Goal: Communication & Community: Ask a question

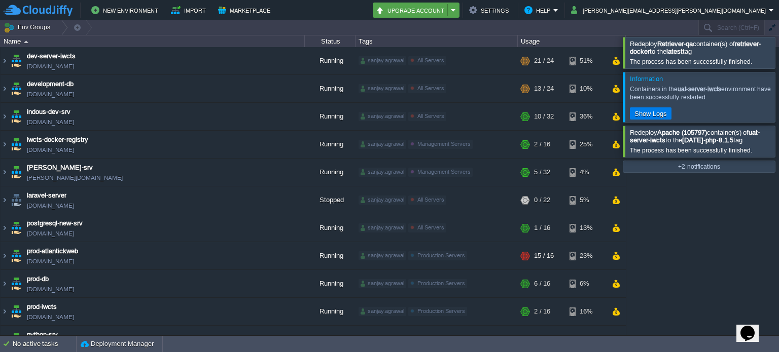
scroll to position [324, 0]
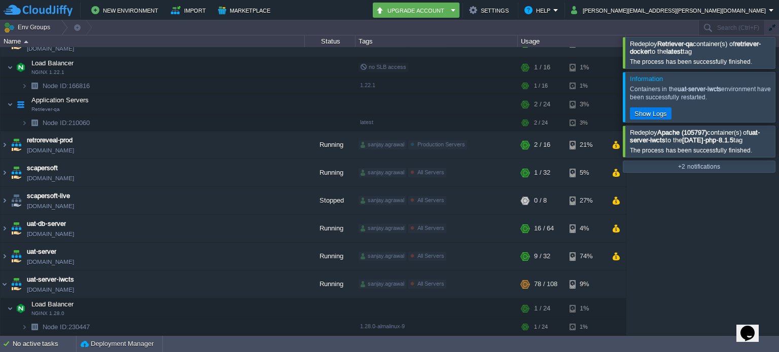
click at [679, 265] on div "dev-server-iwcts [DOMAIN_NAME] Running sanjay.agrawal All Servers Edit RAM 8% C…" at bounding box center [389, 191] width 779 height 288
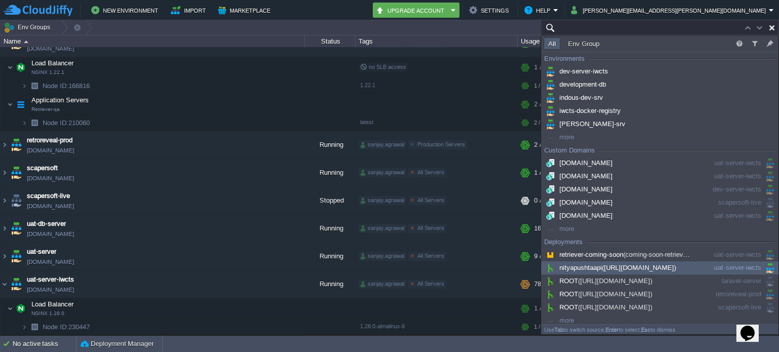
paste input "[TECHNICAL_ID]"
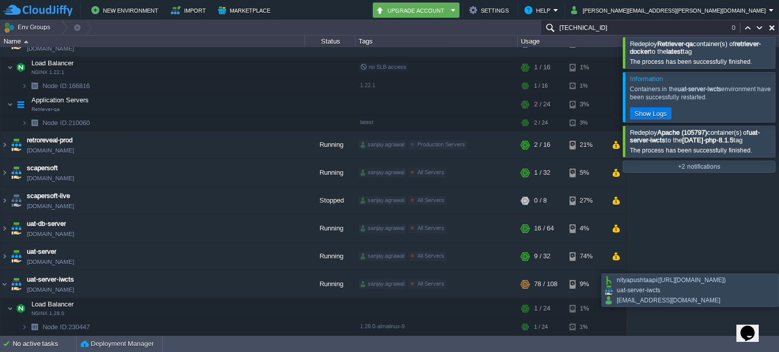
type input "[TECHNICAL_ID]"
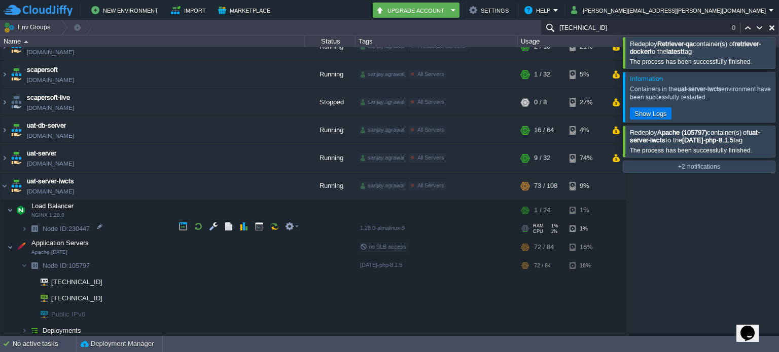
scroll to position [423, 0]
click at [778, 51] on div at bounding box center [791, 52] width 0 height 31
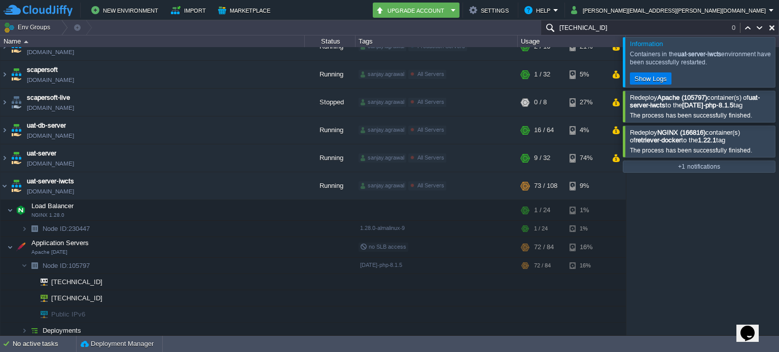
click at [778, 67] on div at bounding box center [791, 62] width 0 height 50
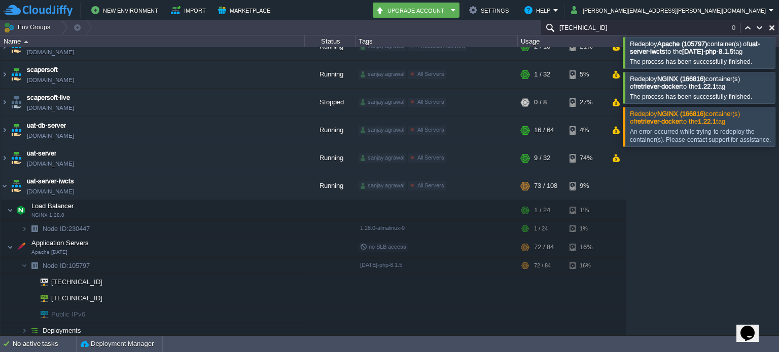
click at [778, 60] on div at bounding box center [791, 52] width 0 height 31
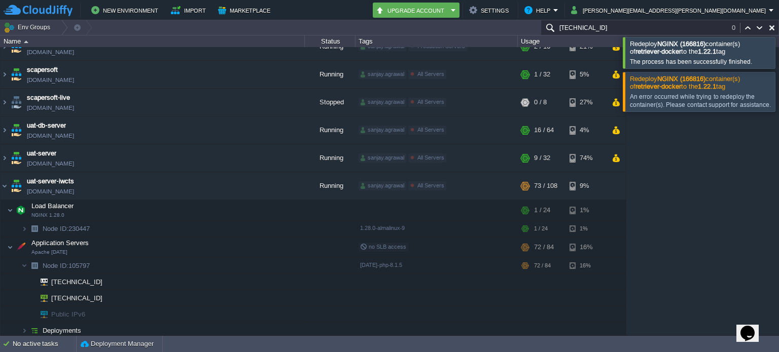
click at [778, 60] on div at bounding box center [791, 52] width 0 height 31
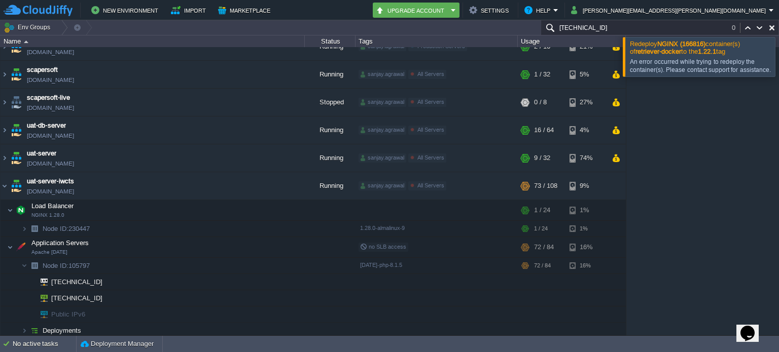
click at [778, 60] on div at bounding box center [791, 56] width 0 height 39
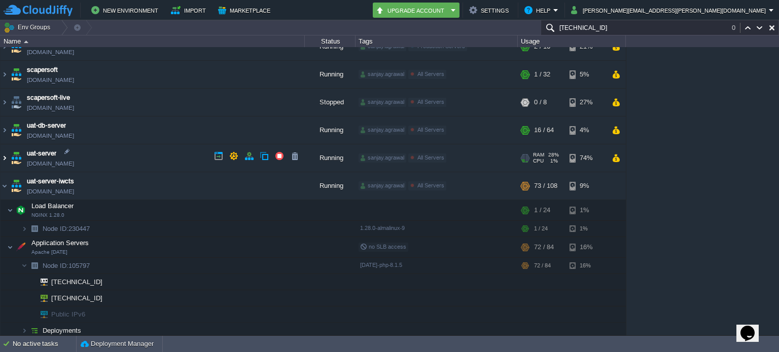
click at [3, 156] on img at bounding box center [5, 157] width 8 height 27
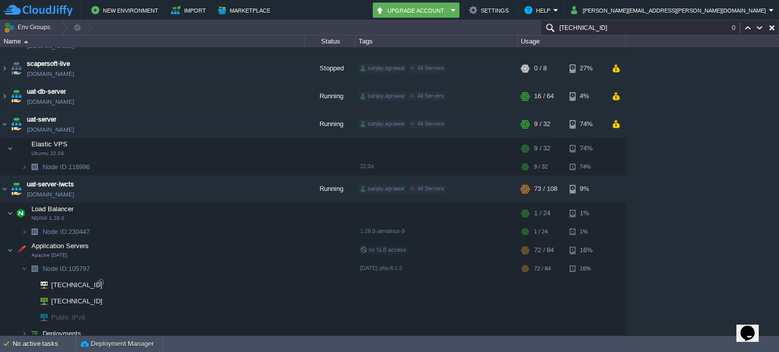
scroll to position [460, 0]
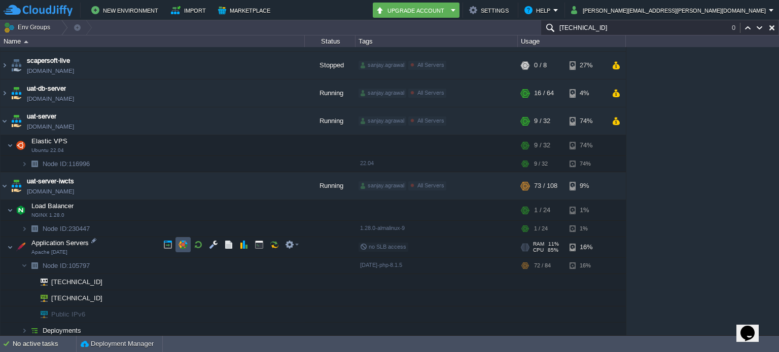
click at [186, 247] on button "button" at bounding box center [182, 244] width 9 height 9
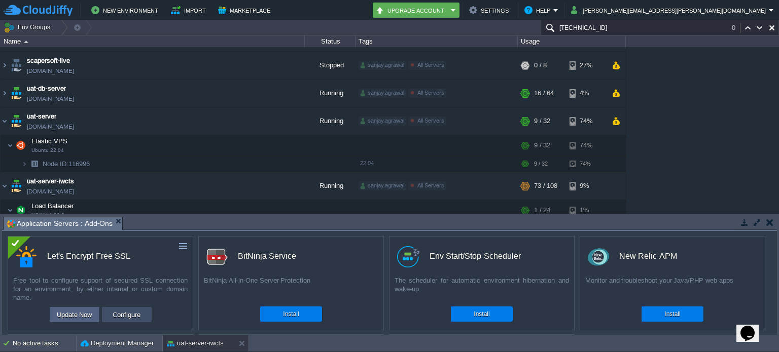
click at [120, 316] on button "Configure" at bounding box center [126, 315] width 34 height 12
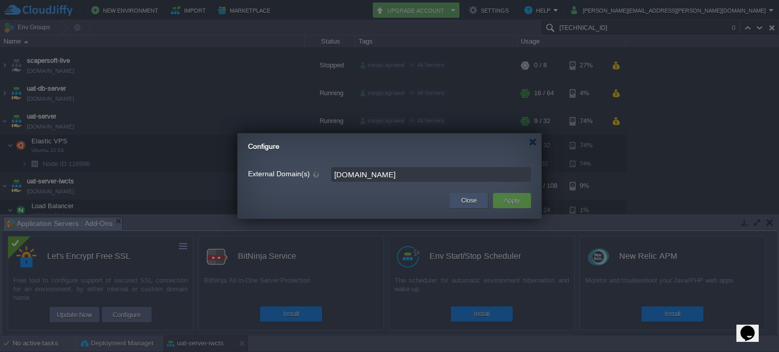
click at [462, 203] on button "Close" at bounding box center [469, 201] width 16 height 10
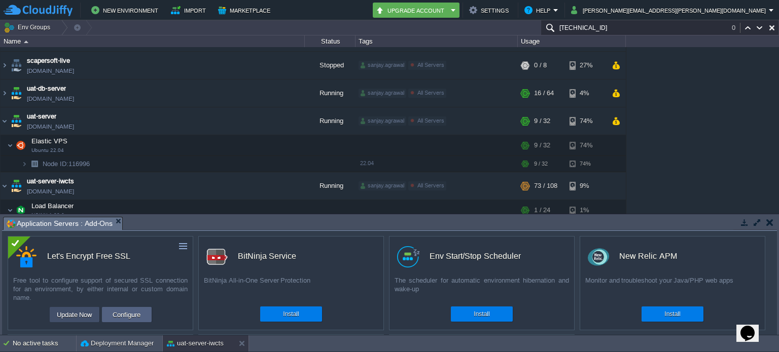
click at [79, 316] on button "Update Now" at bounding box center [75, 315] width 42 height 12
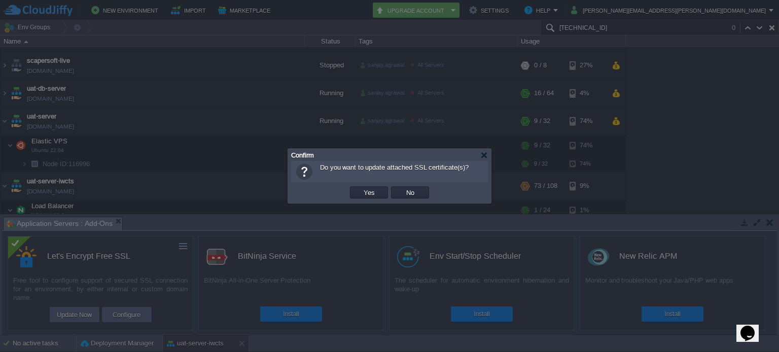
click at [367, 194] on button "Yes" at bounding box center [368, 192] width 17 height 9
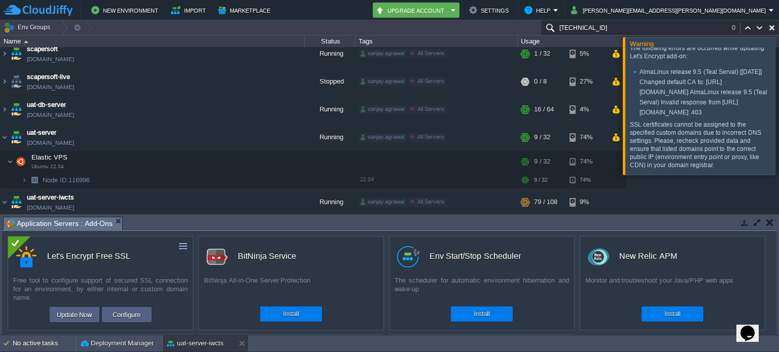
scroll to position [36, 0]
click at [778, 114] on div at bounding box center [791, 105] width 0 height 137
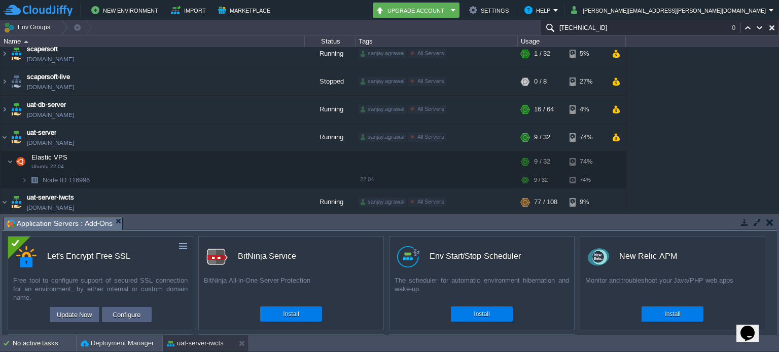
scroll to position [100, 0]
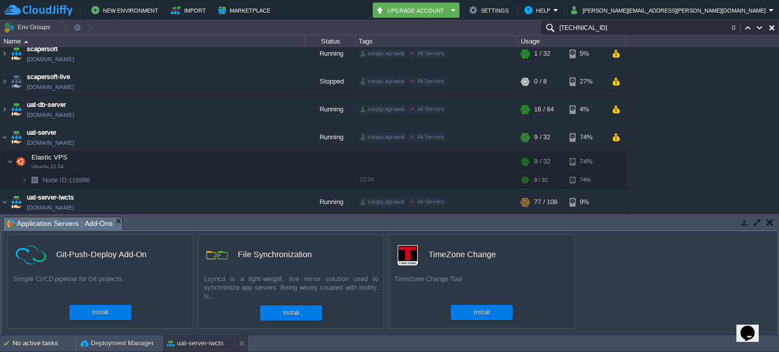
click at [767, 222] on button "button" at bounding box center [769, 222] width 7 height 9
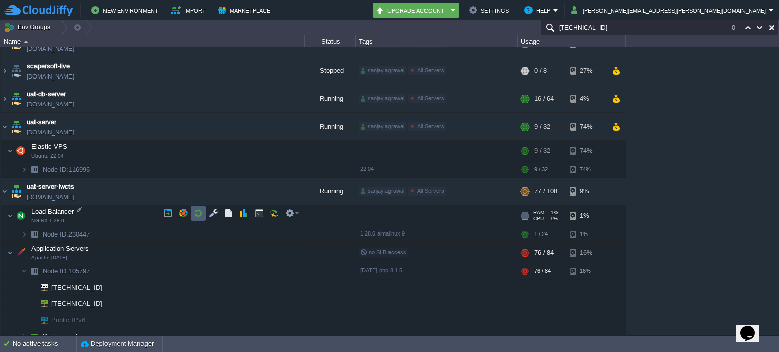
scroll to position [460, 0]
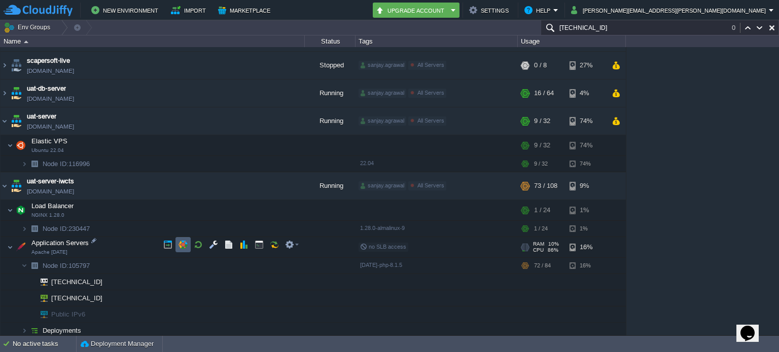
click at [182, 242] on button "button" at bounding box center [182, 244] width 9 height 9
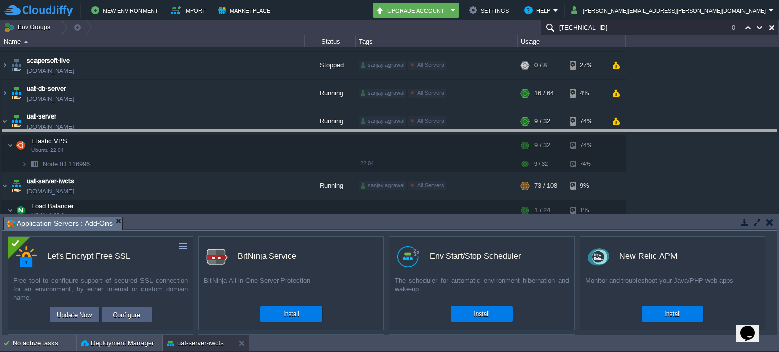
drag, startPoint x: 378, startPoint y: 225, endPoint x: 380, endPoint y: 137, distance: 87.7
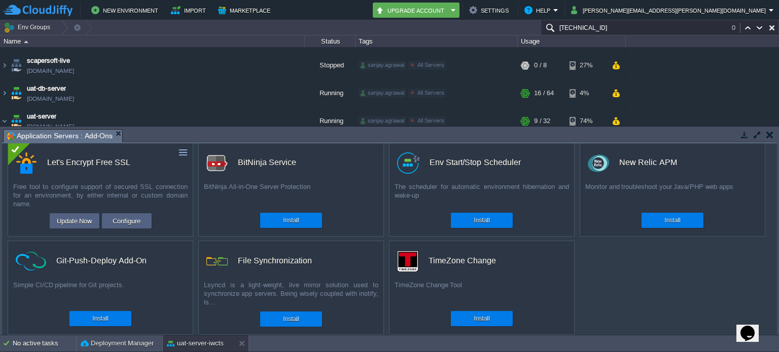
scroll to position [12, 0]
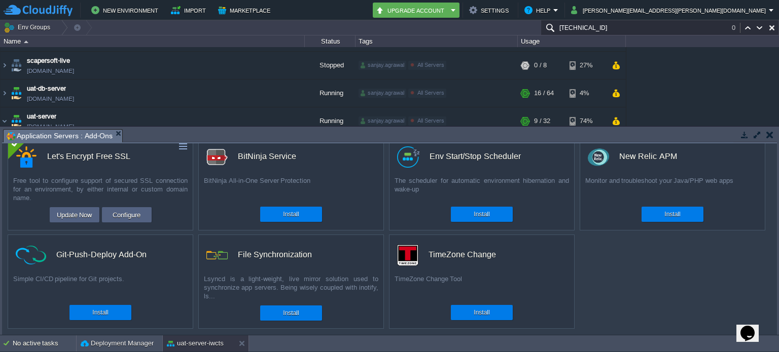
click at [767, 133] on button "button" at bounding box center [769, 134] width 7 height 9
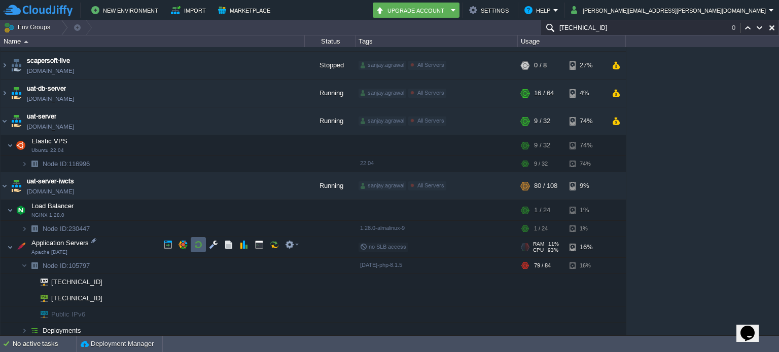
click at [196, 241] on button "button" at bounding box center [198, 244] width 9 height 9
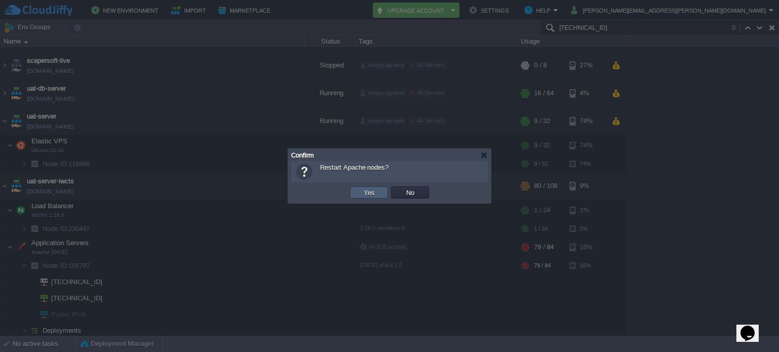
click at [370, 188] on button "Yes" at bounding box center [368, 192] width 17 height 9
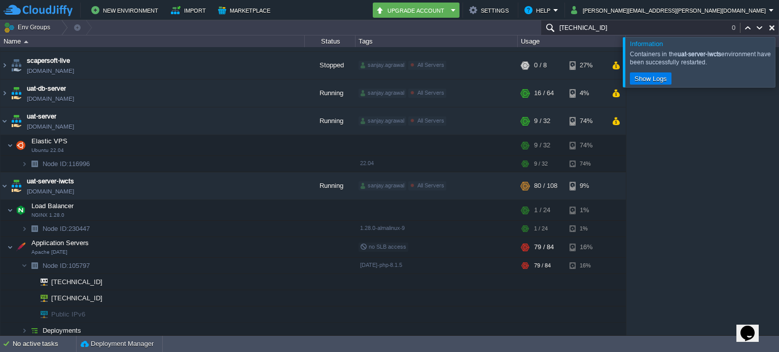
click at [778, 62] on div at bounding box center [791, 62] width 0 height 50
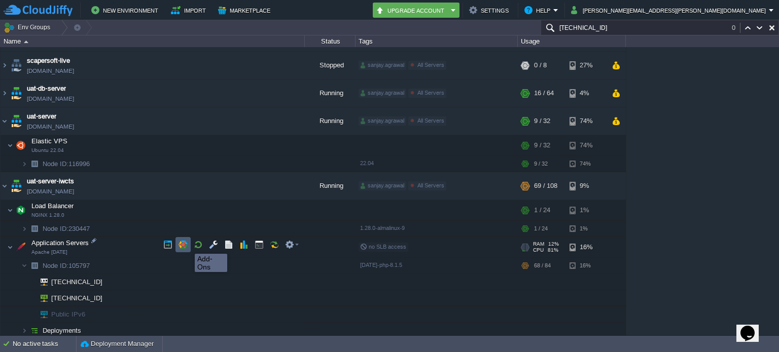
click at [184, 245] on button "button" at bounding box center [182, 244] width 9 height 9
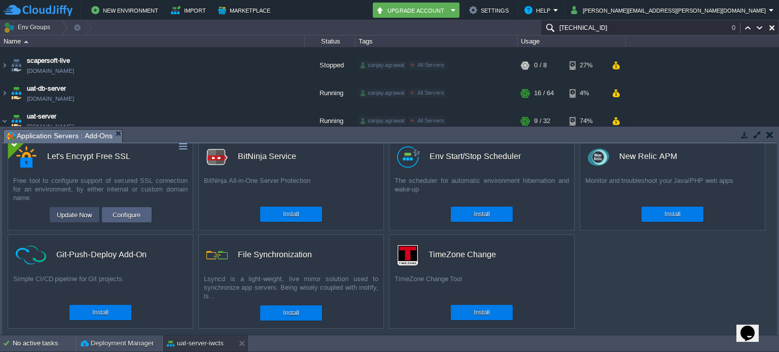
click at [84, 211] on button "Update Now" at bounding box center [75, 215] width 42 height 12
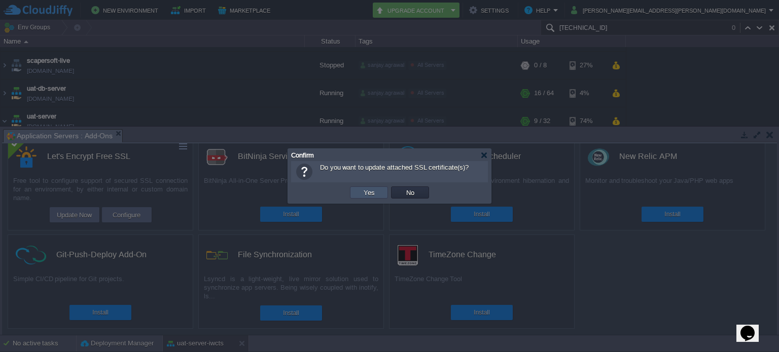
click at [363, 191] on button "Yes" at bounding box center [368, 192] width 17 height 9
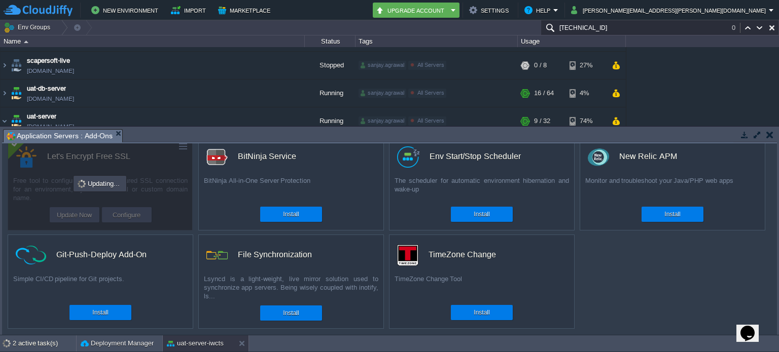
click at [768, 130] on button "button" at bounding box center [769, 134] width 7 height 9
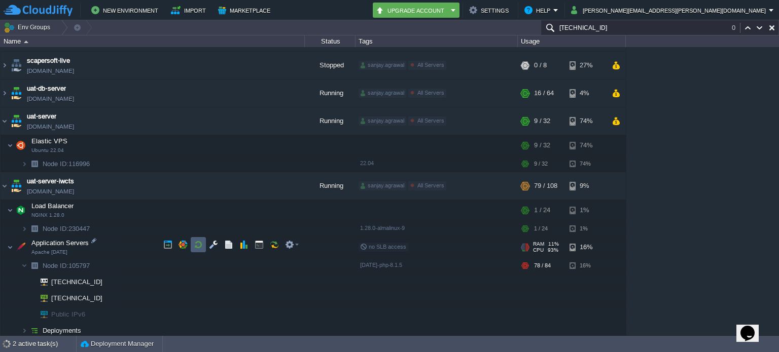
click at [200, 243] on button "button" at bounding box center [198, 244] width 9 height 9
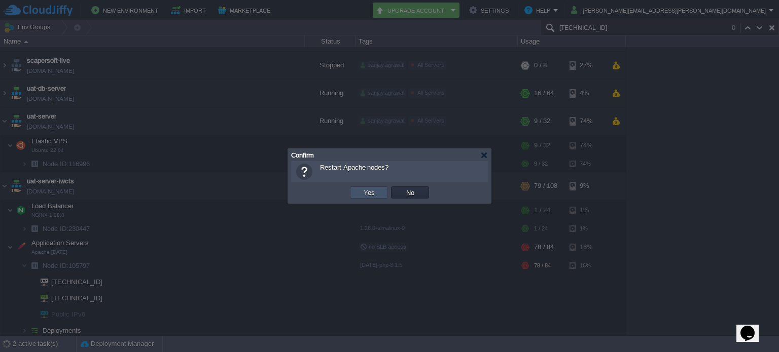
click at [369, 194] on button "Yes" at bounding box center [368, 192] width 17 height 9
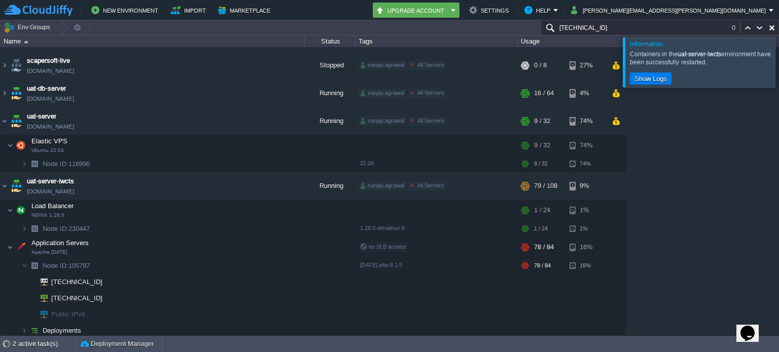
click at [778, 60] on div at bounding box center [791, 62] width 0 height 50
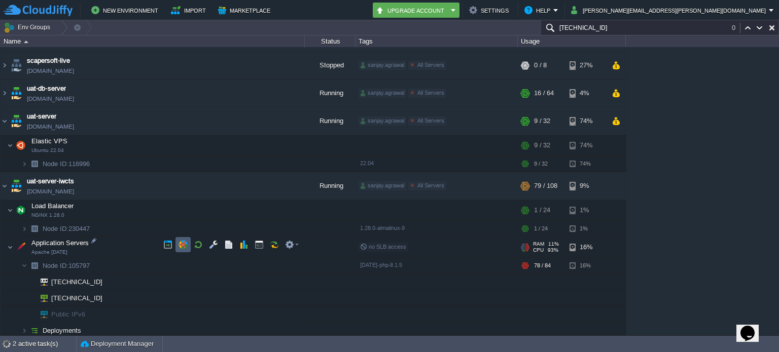
click at [180, 241] on button "button" at bounding box center [182, 244] width 9 height 9
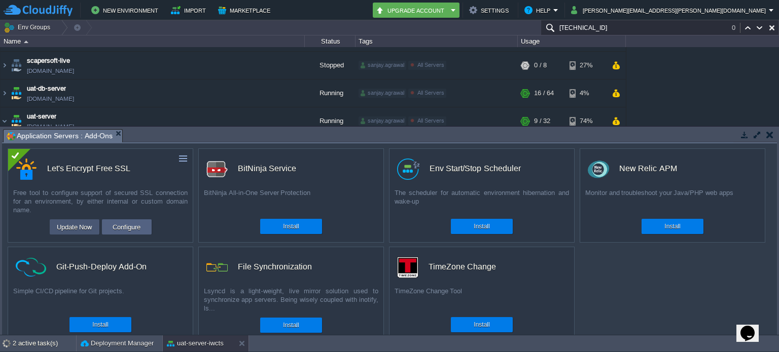
click at [90, 229] on button "Update Now" at bounding box center [75, 227] width 42 height 12
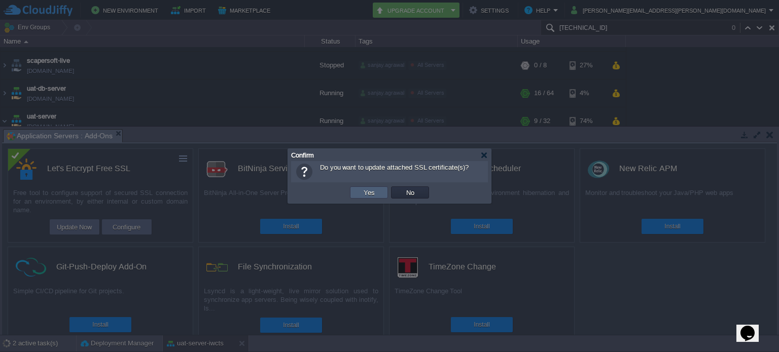
click at [361, 192] on button "Yes" at bounding box center [368, 192] width 17 height 9
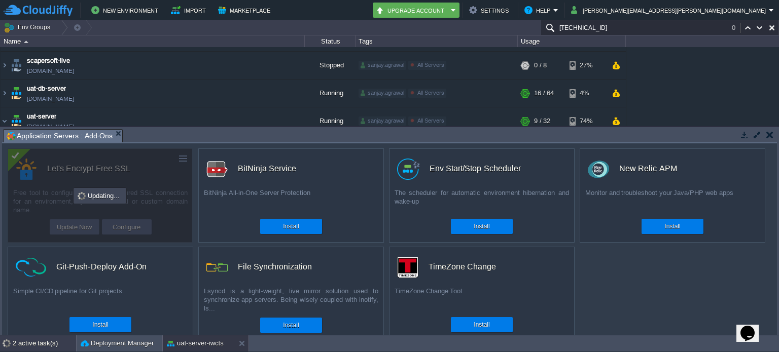
click at [45, 344] on div "2 active task(s)" at bounding box center [44, 344] width 63 height 16
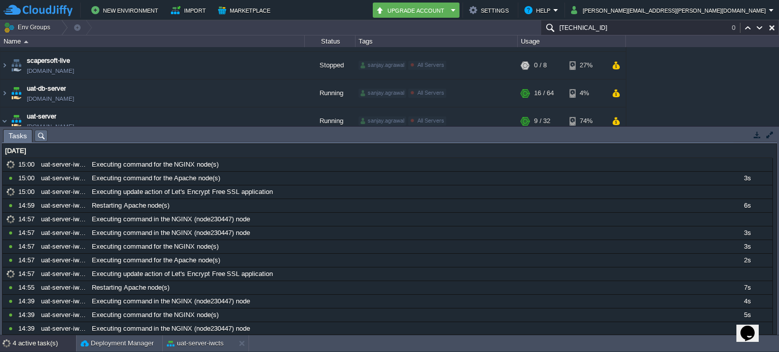
scroll to position [0, 0]
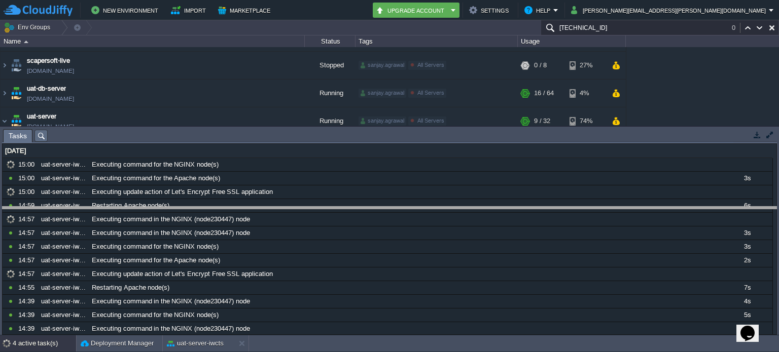
drag, startPoint x: 350, startPoint y: 137, endPoint x: 358, endPoint y: 235, distance: 97.7
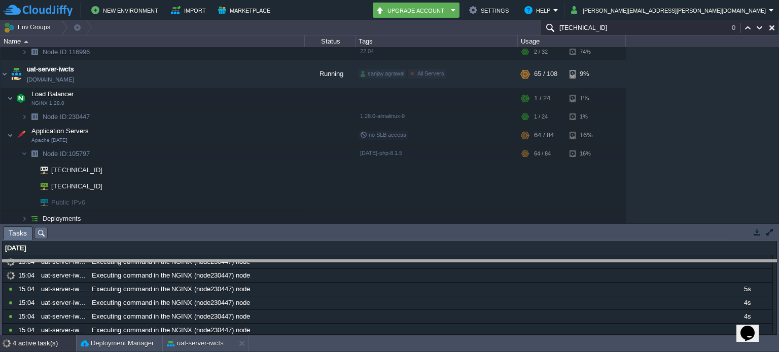
drag, startPoint x: 318, startPoint y: 231, endPoint x: 319, endPoint y: 264, distance: 33.5
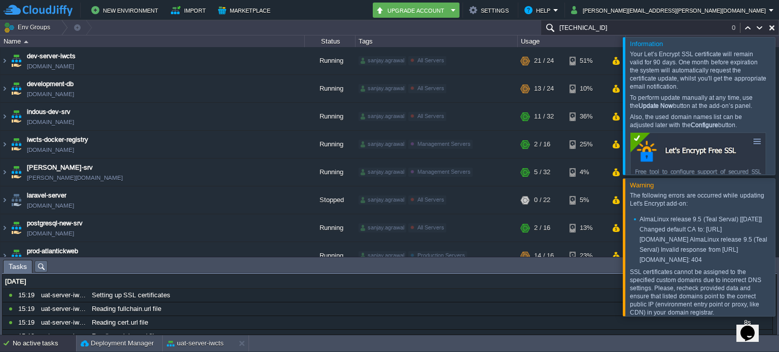
scroll to position [36, 0]
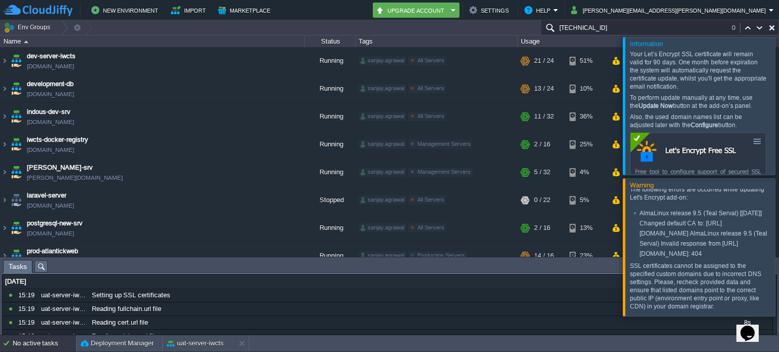
click at [778, 230] on div at bounding box center [791, 246] width 0 height 137
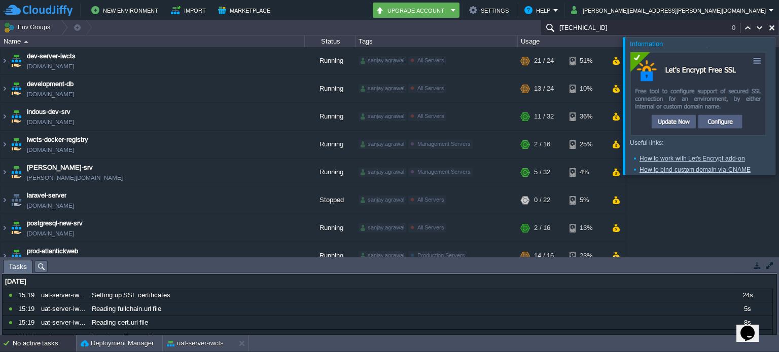
scroll to position [95, 0]
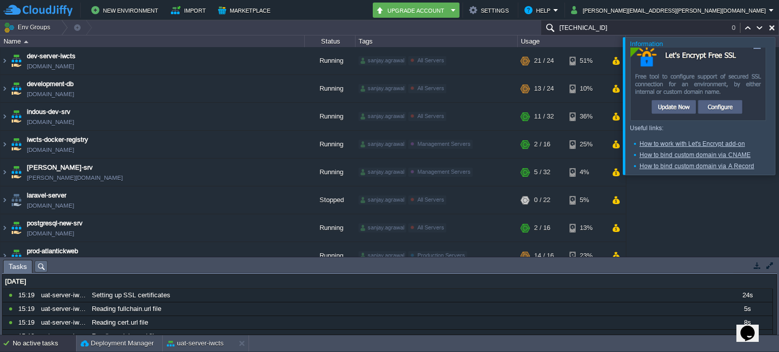
click at [778, 108] on div at bounding box center [791, 105] width 0 height 137
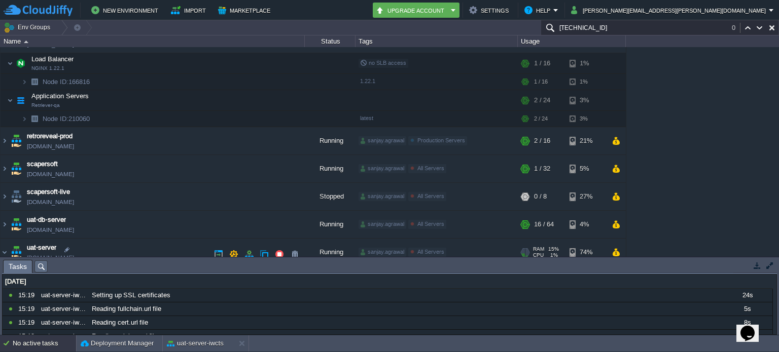
scroll to position [538, 0]
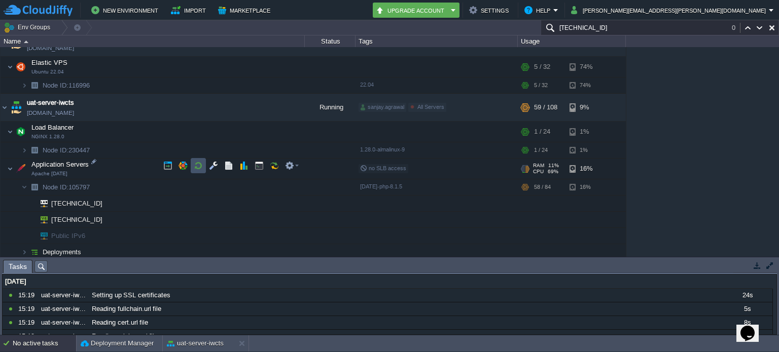
click at [201, 162] on button "button" at bounding box center [198, 165] width 9 height 9
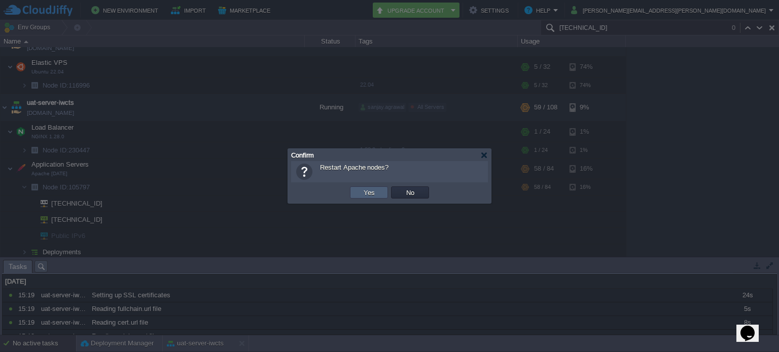
click at [362, 191] on button "Yes" at bounding box center [368, 192] width 17 height 9
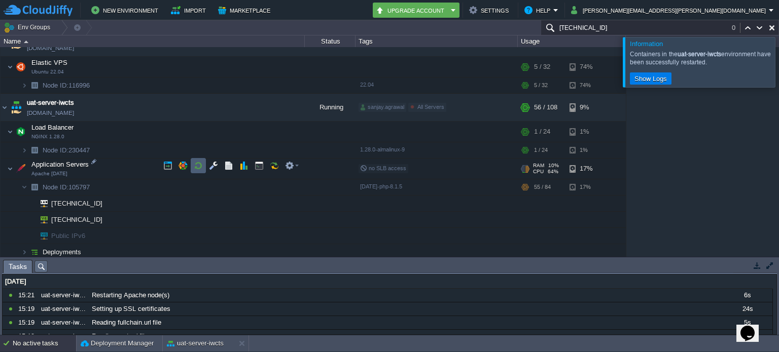
click at [197, 162] on button "button" at bounding box center [198, 165] width 9 height 9
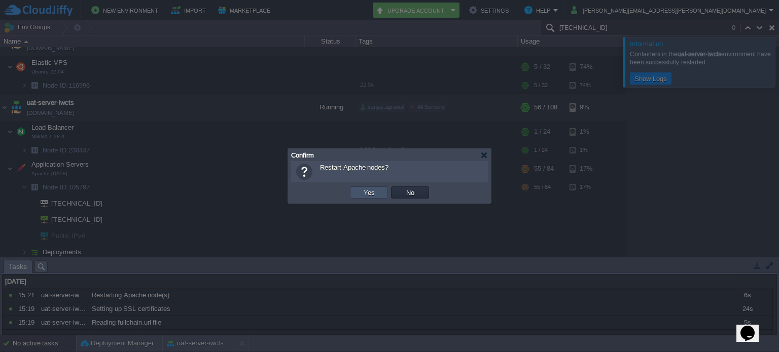
click at [364, 189] on button "Yes" at bounding box center [368, 192] width 17 height 9
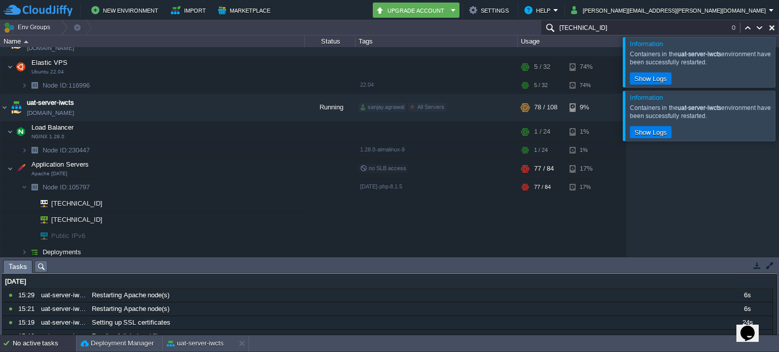
click at [778, 118] on div at bounding box center [791, 116] width 0 height 50
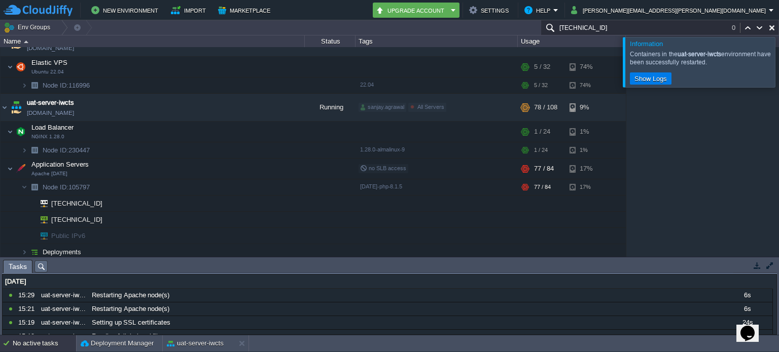
click at [778, 59] on div at bounding box center [791, 62] width 0 height 50
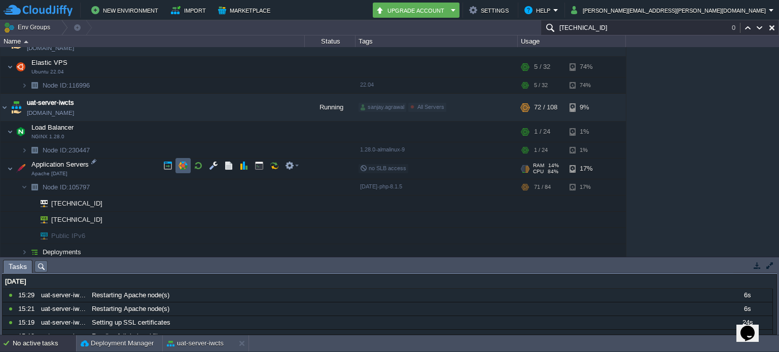
click at [179, 165] on button "button" at bounding box center [182, 165] width 9 height 9
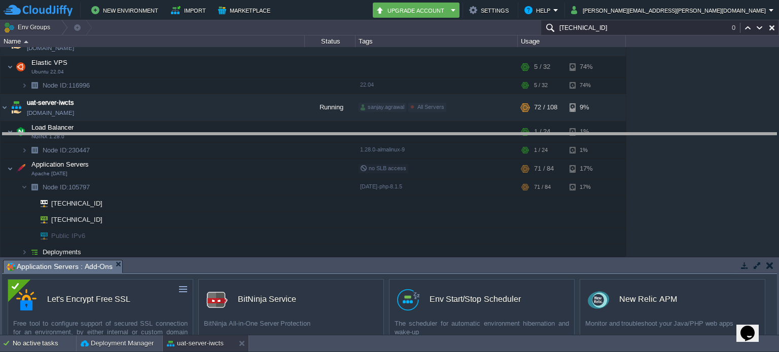
drag, startPoint x: 398, startPoint y: 266, endPoint x: 388, endPoint y: 151, distance: 115.5
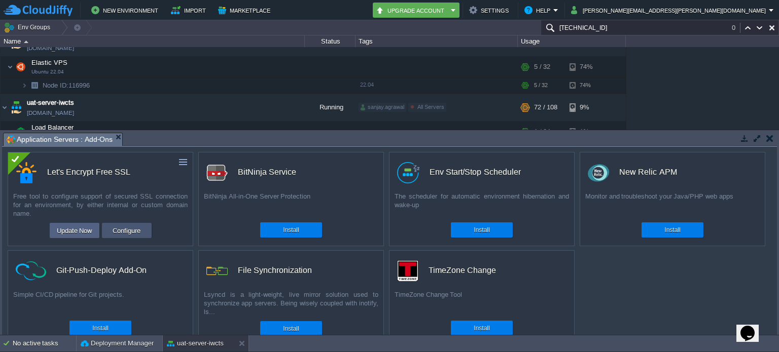
click at [132, 234] on button "Configure" at bounding box center [126, 231] width 34 height 12
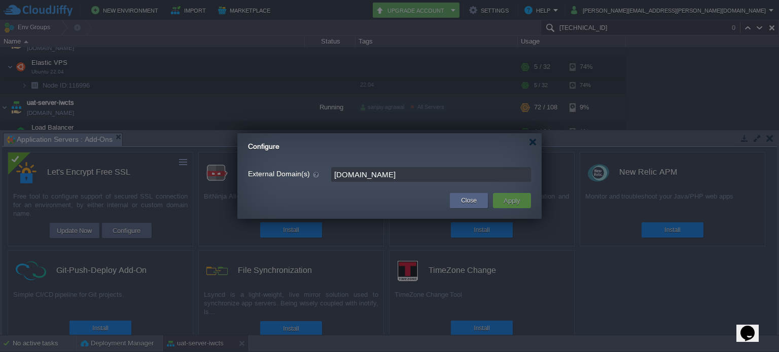
click at [425, 180] on input "[DOMAIN_NAME]" at bounding box center [431, 174] width 200 height 15
click at [396, 173] on input "[DOMAIN_NAME],saame" at bounding box center [431, 174] width 200 height 15
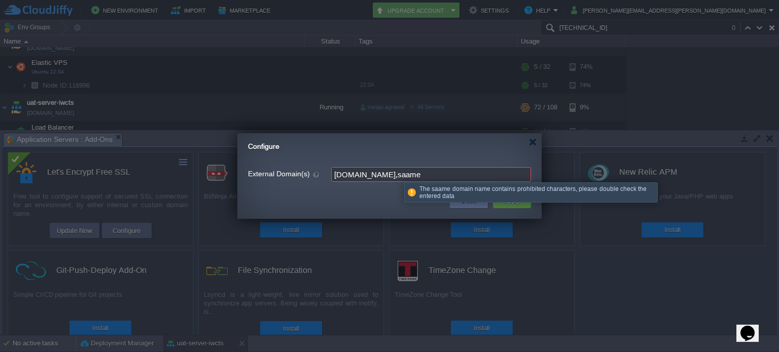
click at [396, 173] on input "[DOMAIN_NAME],saame" at bounding box center [431, 174] width 200 height 15
paste input "[URL][DOMAIN_NAME]"
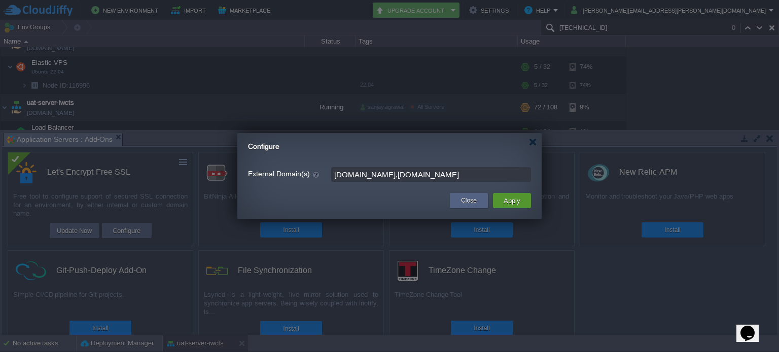
type input "[DOMAIN_NAME],[DOMAIN_NAME]"
click at [523, 198] on td "Apply" at bounding box center [512, 200] width 38 height 15
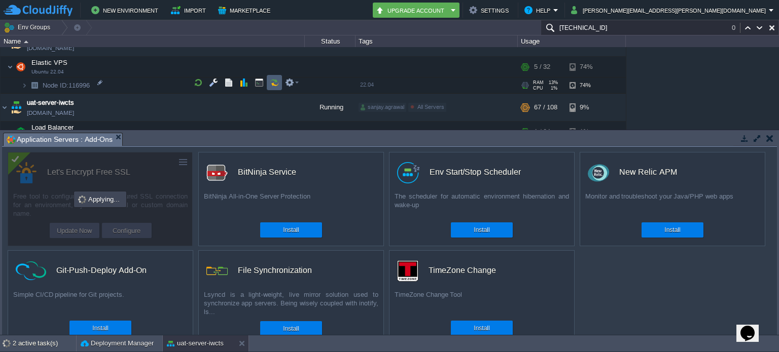
paste input "[TECHNICAL_ID]"
click at [771, 27] on button "button" at bounding box center [771, 27] width 9 height 9
type input "Search (Ctrl+F)"
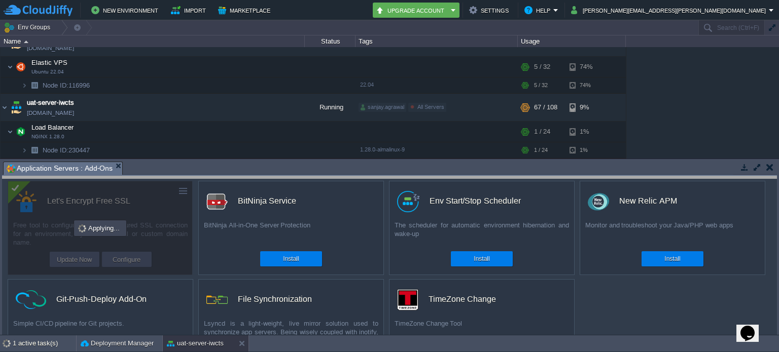
drag, startPoint x: 632, startPoint y: 174, endPoint x: 634, endPoint y: 189, distance: 14.8
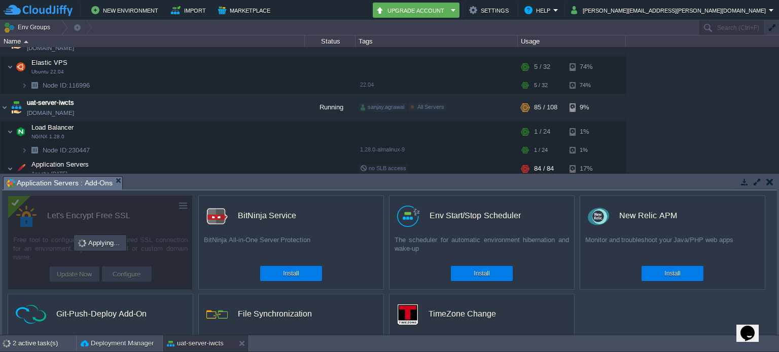
click at [746, 327] on icon "Chat widget" at bounding box center [747, 333] width 14 height 15
type input "918000131147"
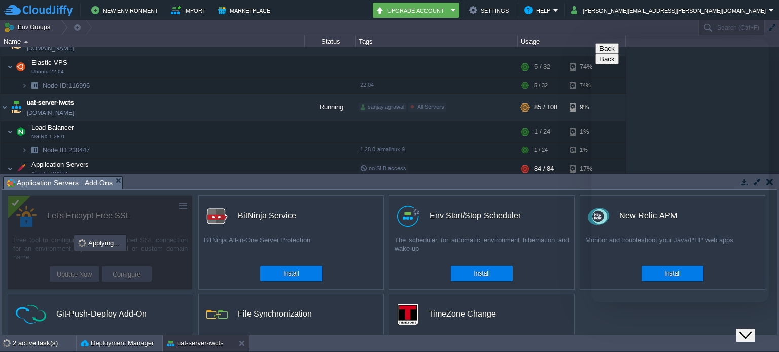
type textarea "S"
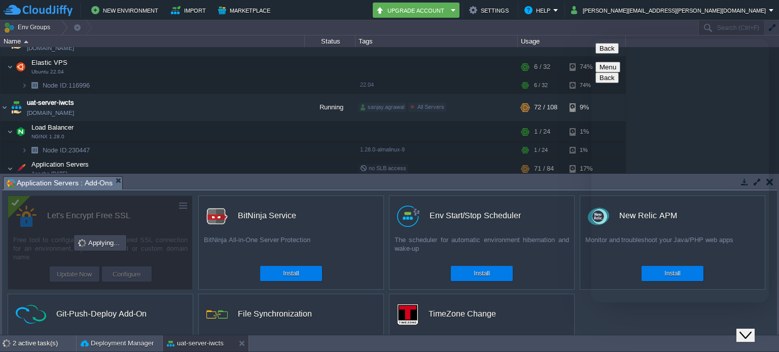
type textarea "Do cloudjiffy stop support FTP on apache server?"
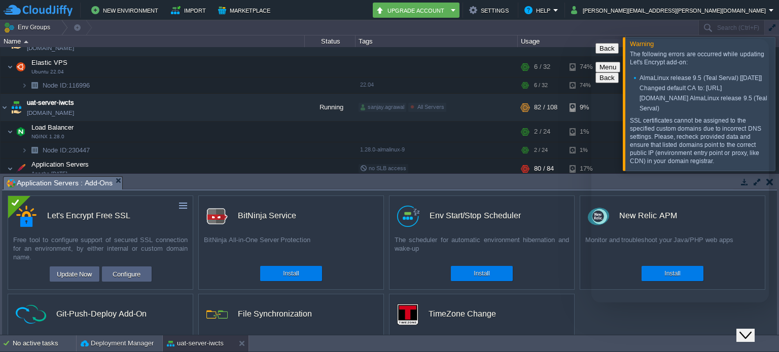
scroll to position [484, 0]
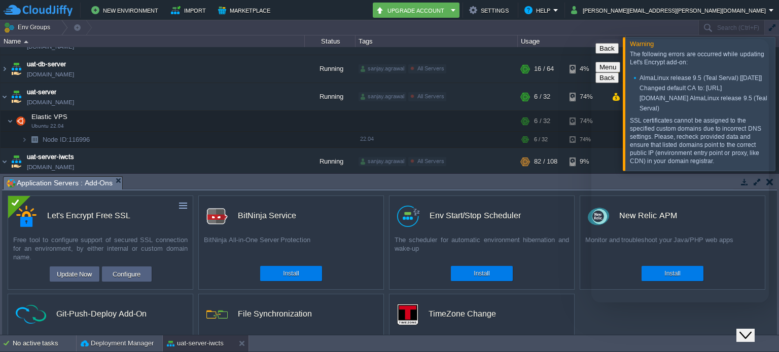
click at [751, 330] on icon "Close Chat This icon closes the chat window." at bounding box center [745, 336] width 12 height 12
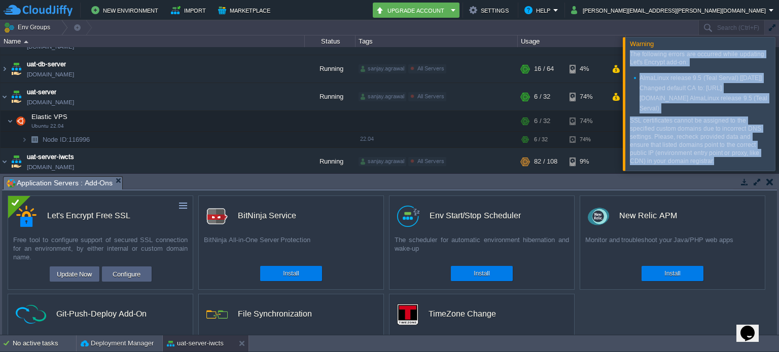
drag, startPoint x: 628, startPoint y: 52, endPoint x: 695, endPoint y: 164, distance: 130.2
click at [695, 164] on div "The following errors are occurred while updating Let's Encrypt add-on: AlmaLinu…" at bounding box center [699, 109] width 146 height 123
copy div "The following errors are occurred while updating Let's Encrypt add-on: AlmaLinu…"
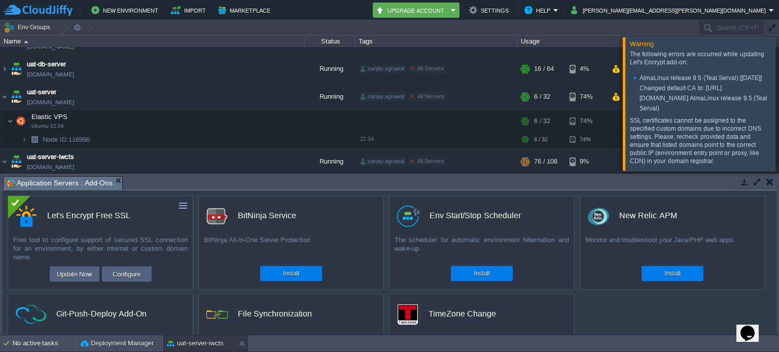
click at [778, 103] on div at bounding box center [791, 103] width 0 height 133
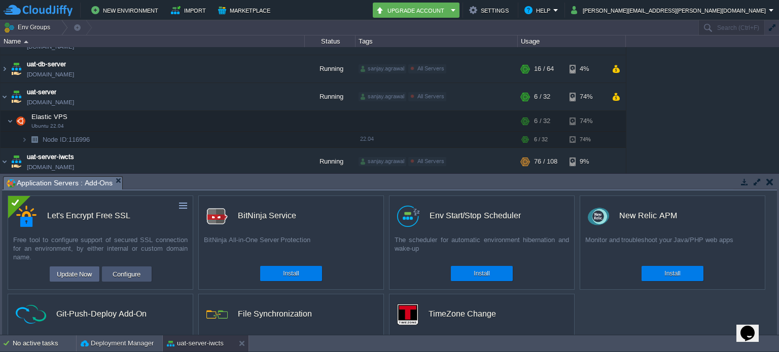
click at [146, 270] on td "Configure" at bounding box center [127, 274] width 50 height 15
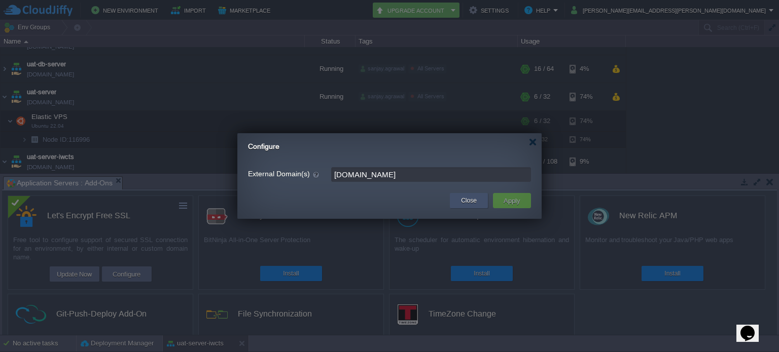
click at [469, 202] on button "Close" at bounding box center [469, 201] width 16 height 10
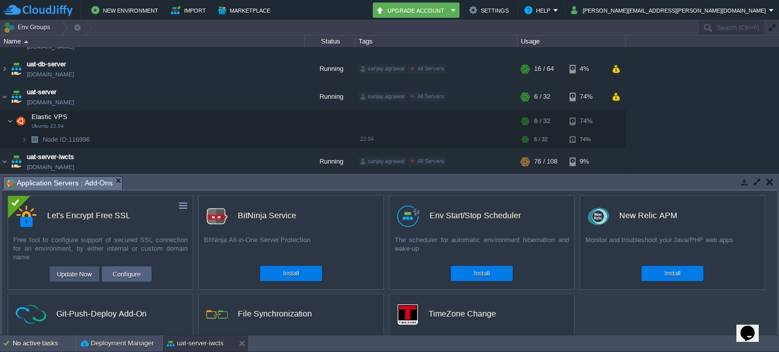
click at [64, 275] on button "Update Now" at bounding box center [75, 274] width 42 height 12
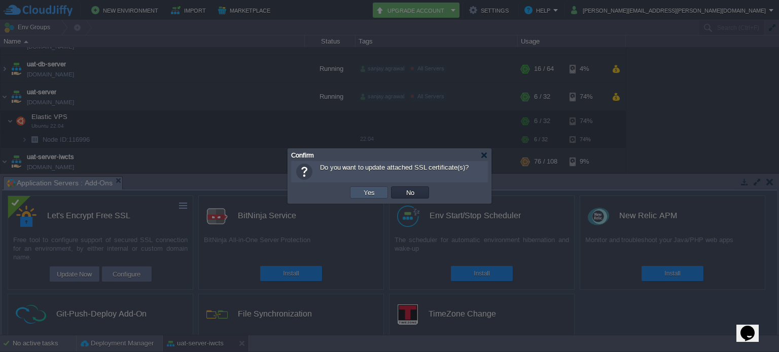
click at [368, 194] on button "Yes" at bounding box center [368, 192] width 17 height 9
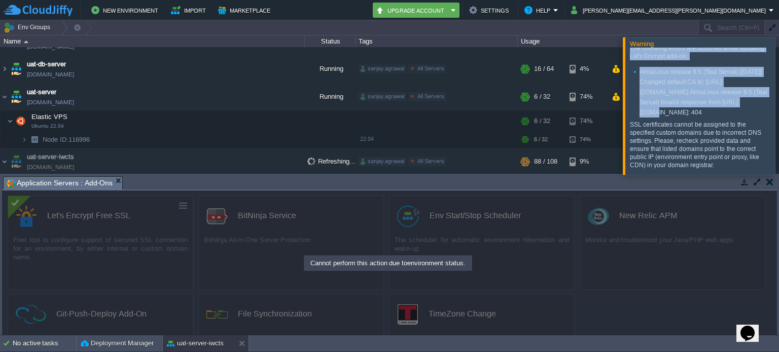
scroll to position [36, 0]
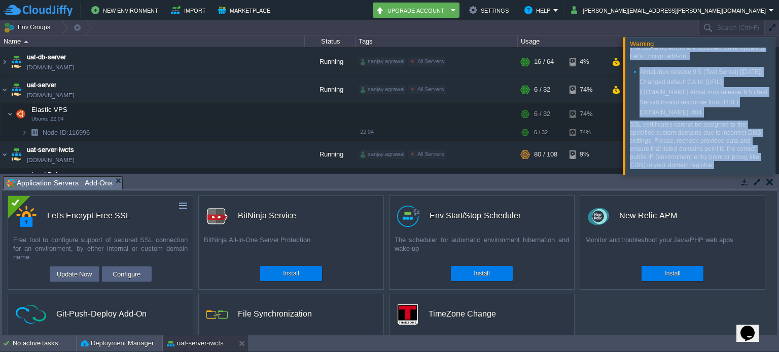
drag, startPoint x: 631, startPoint y: 54, endPoint x: 715, endPoint y: 164, distance: 138.1
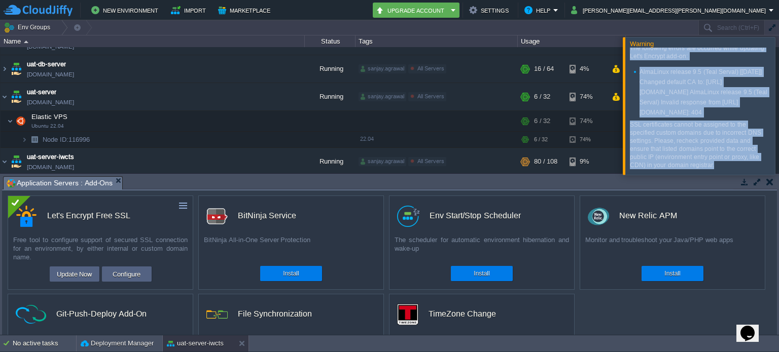
click at [715, 164] on div "The following errors are occurred while updating Let's Encrypt add-on: AlmaLinu…" at bounding box center [700, 106] width 140 height 125
copy div "The following errors are occurred while updating Let's Encrypt add-on: AlmaLinu…"
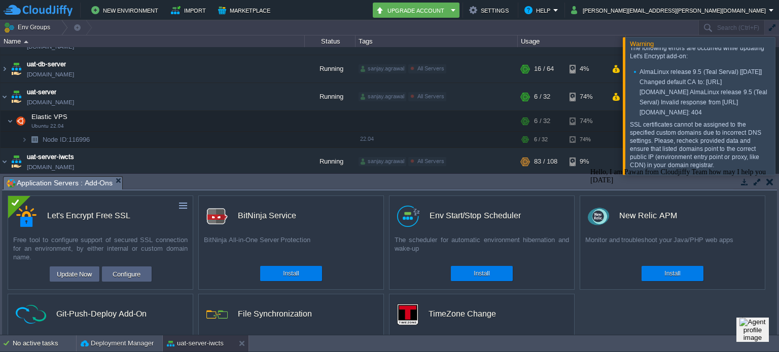
click at [778, 95] on div at bounding box center [791, 105] width 0 height 137
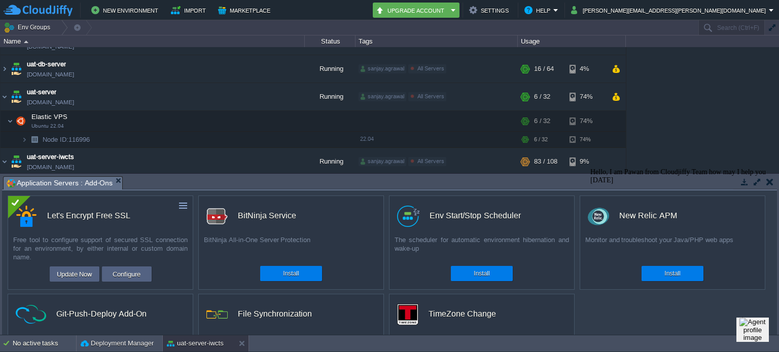
click at [755, 329] on img "Chat widget" at bounding box center [752, 329] width 26 height 23
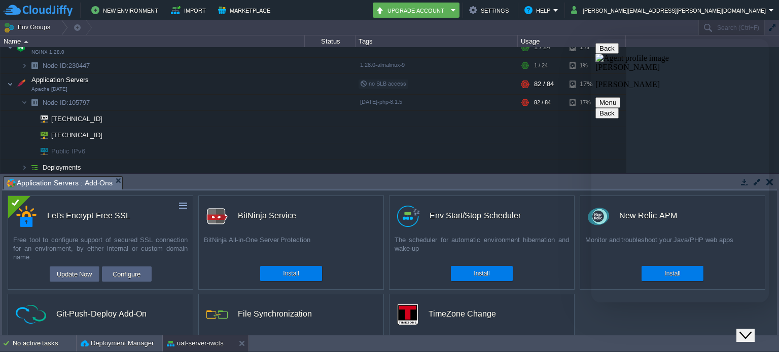
scroll to position [620, 0]
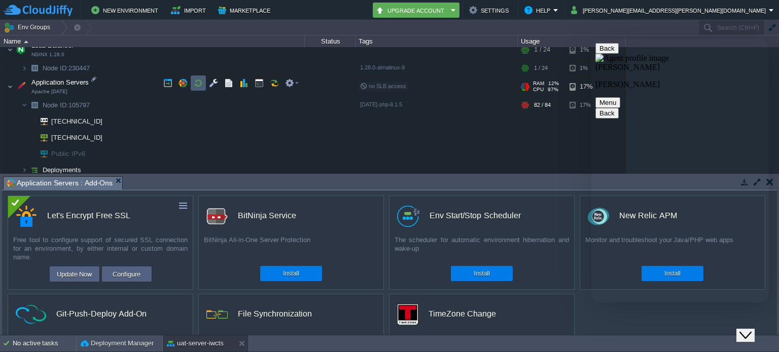
click at [192, 81] on td at bounding box center [198, 83] width 15 height 15
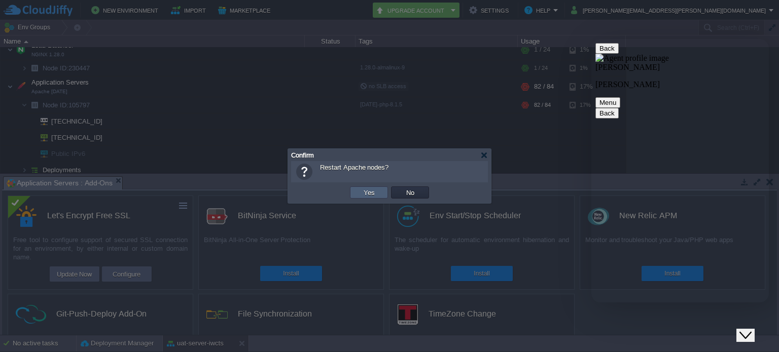
click at [359, 194] on td "Yes" at bounding box center [369, 193] width 38 height 12
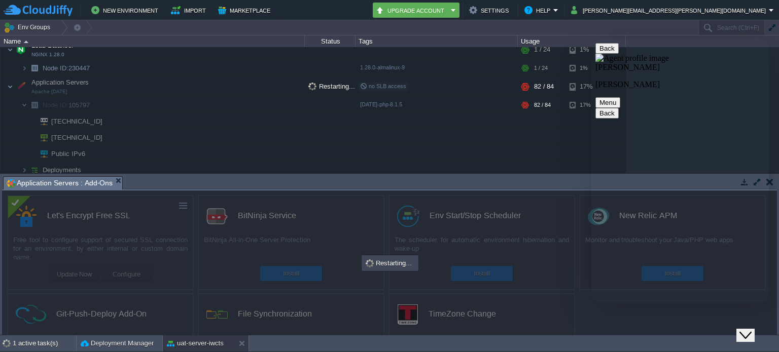
scroll to position [22, 0]
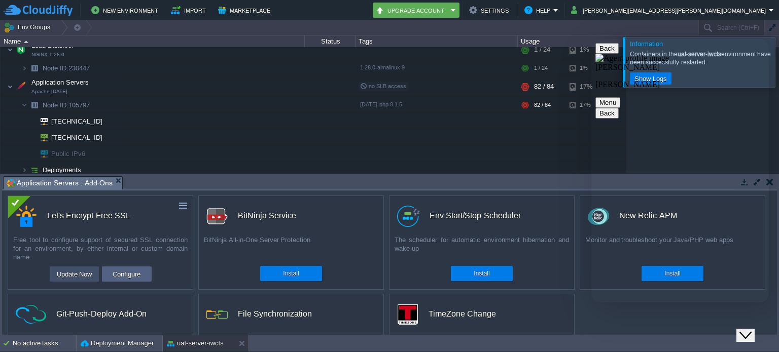
click at [81, 279] on button "Update Now" at bounding box center [75, 274] width 42 height 12
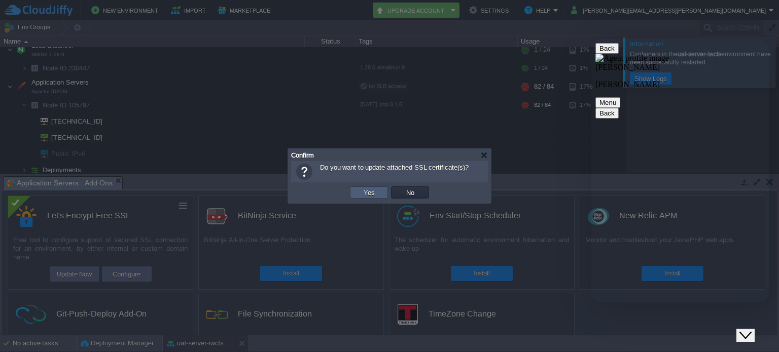
click at [359, 196] on td "Yes" at bounding box center [369, 193] width 38 height 12
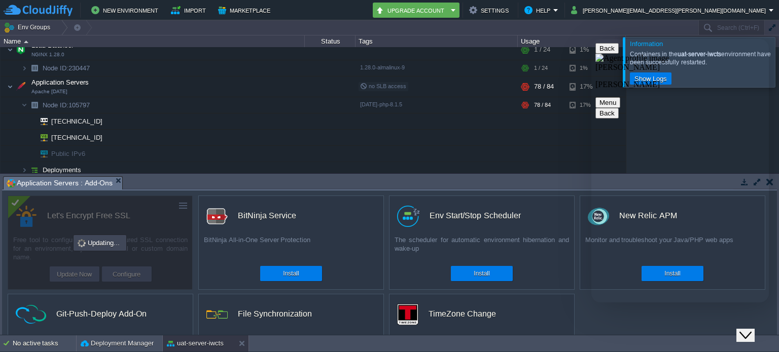
type textarea "ok another query"
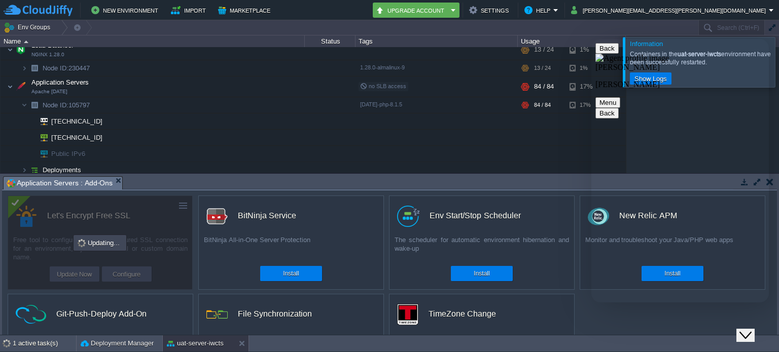
type textarea "I need to generate SSL certification for my domain [DOMAIN_NAME]"
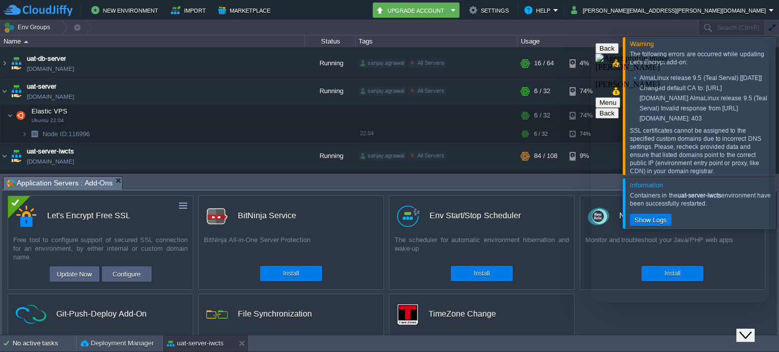
scroll to position [0, 0]
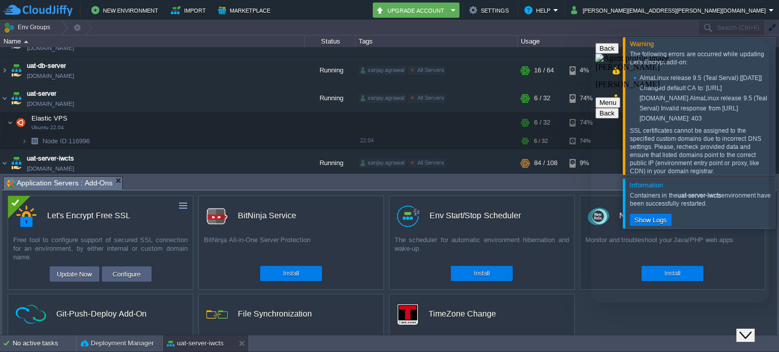
type textarea "I have installed lets encrypt ssl application"
click at [751, 330] on icon "Close Chat This icon closes the chat window." at bounding box center [745, 336] width 12 height 12
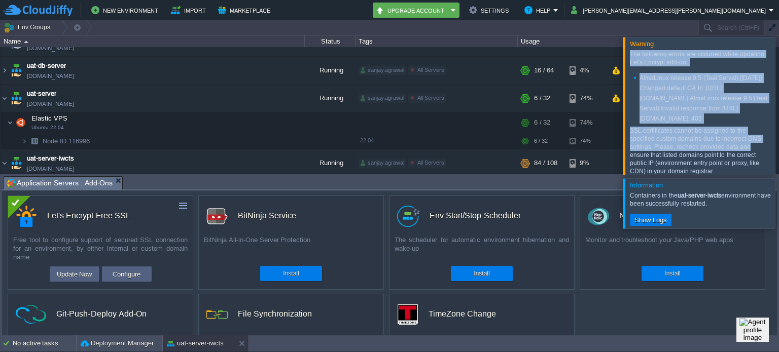
scroll to position [36, 0]
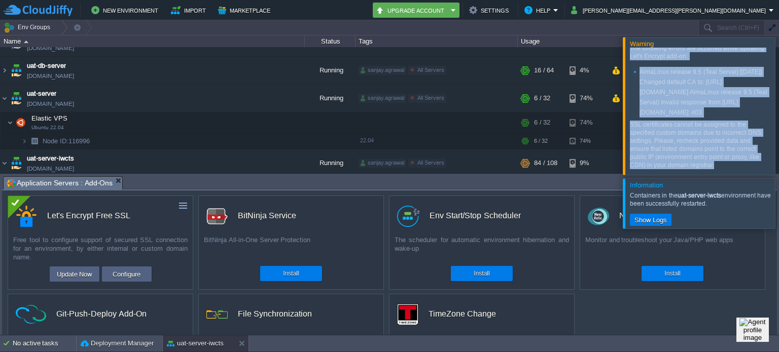
drag, startPoint x: 630, startPoint y: 50, endPoint x: 756, endPoint y: 166, distance: 171.5
click at [756, 166] on div "The following errors are occurred while updating Let's Encrypt add-on: AlmaLinu…" at bounding box center [701, 111] width 142 height 127
copy div "The following errors are occurred while updating Let's Encrypt add-on: AlmaLinu…"
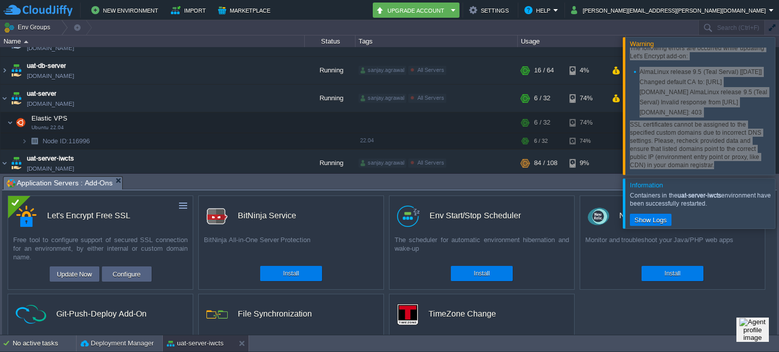
click at [747, 327] on img "Chat widget" at bounding box center [752, 329] width 26 height 23
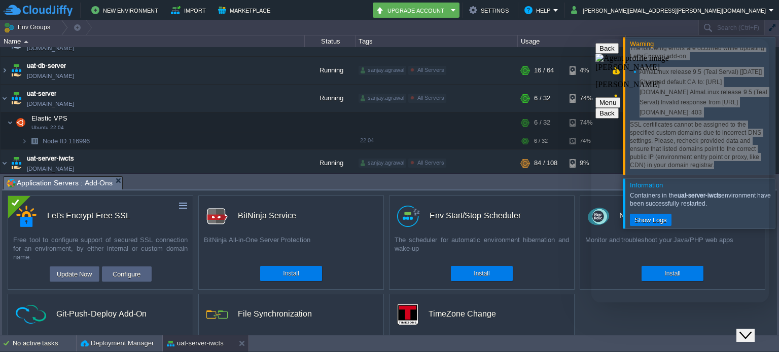
type textarea "it gives me erorr frequently"
paste textarea "The following errors are occurred while updating Let's Encrypt add-on: AlmaLinu…"
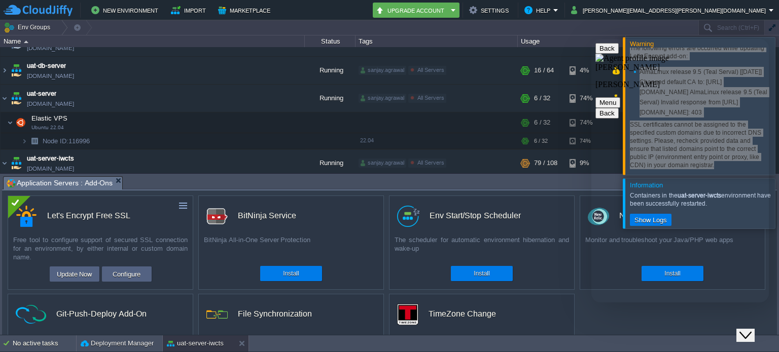
type textarea "The following errors are occurred while updating Let's Encrypt add-on: AlmaLinu…"
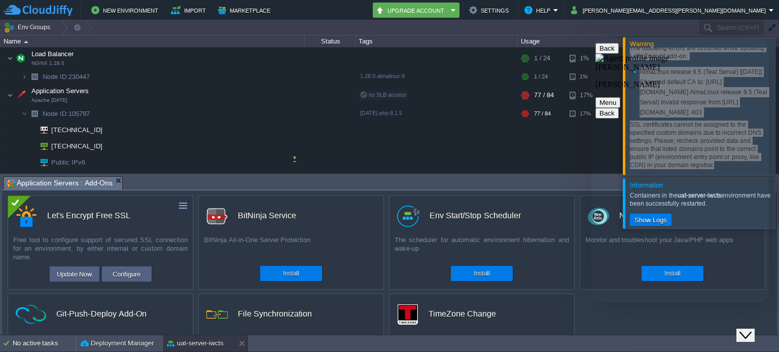
scroll to position [620, 0]
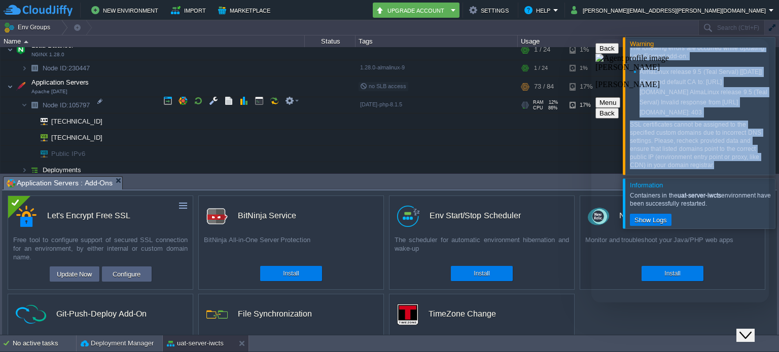
click at [81, 101] on span "Node ID: 105797" at bounding box center [67, 105] width 50 height 9
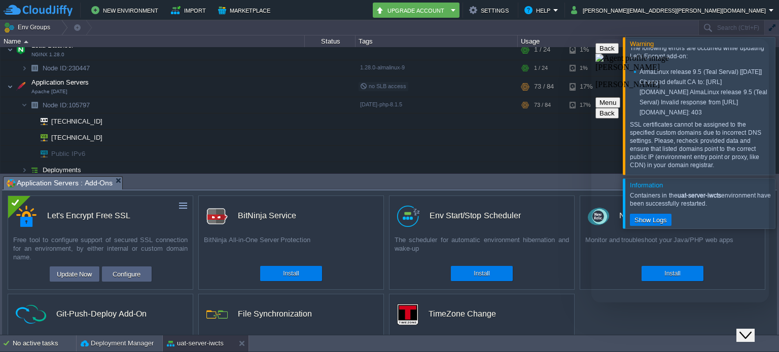
click at [42, 101] on link "Node ID: 105797" at bounding box center [67, 105] width 50 height 9
click at [85, 101] on span "Node ID: 105797" at bounding box center [67, 105] width 50 height 9
type input "105797"
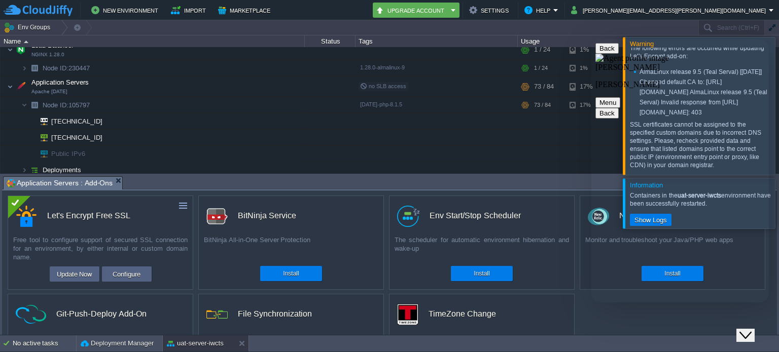
paste textarea "105797"
type textarea "105797"
click at [134, 273] on button "Configure" at bounding box center [126, 274] width 34 height 12
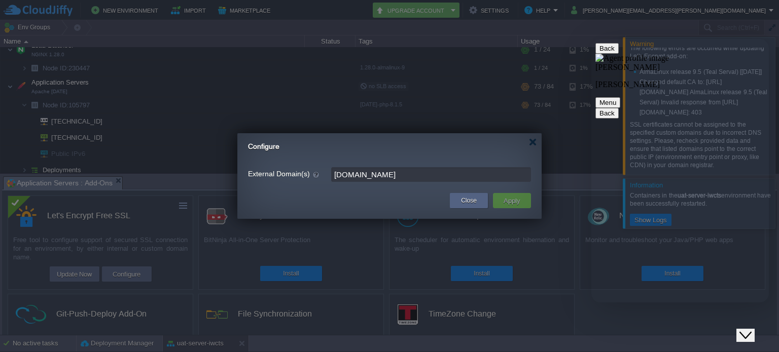
click at [388, 176] on input "[DOMAIN_NAME]" at bounding box center [431, 174] width 200 height 15
click at [476, 200] on button "Close" at bounding box center [469, 201] width 16 height 10
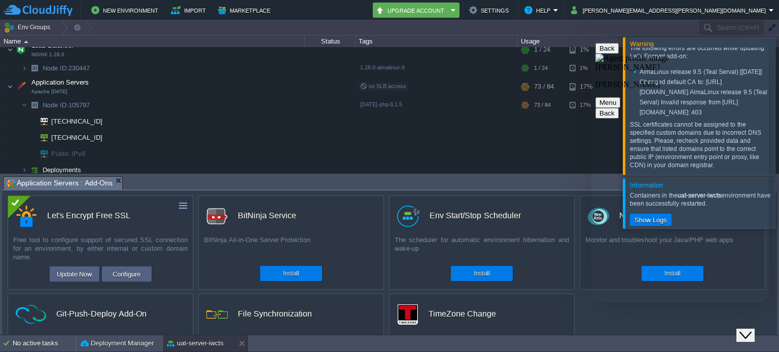
type textarea "I have configured the doamin in 80 and 443 port as well"
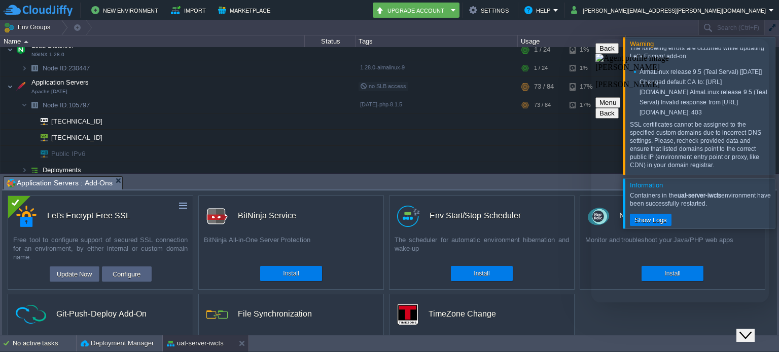
type textarea "but while generating certificate for this domain it gives me error"
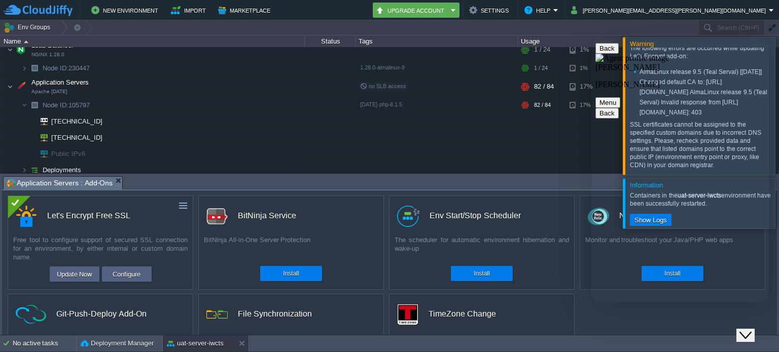
type textarea "yes please check am stuck"
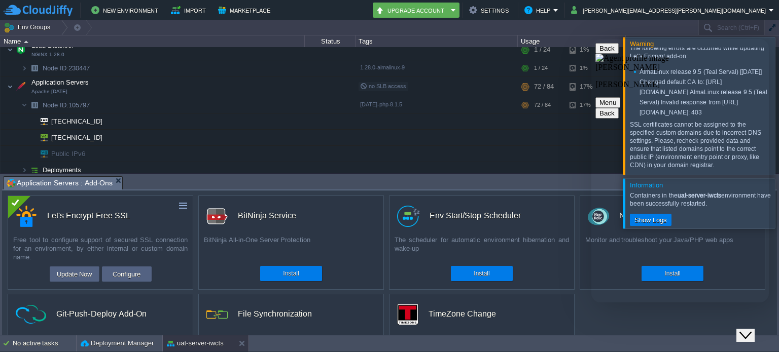
scroll to position [371, 0]
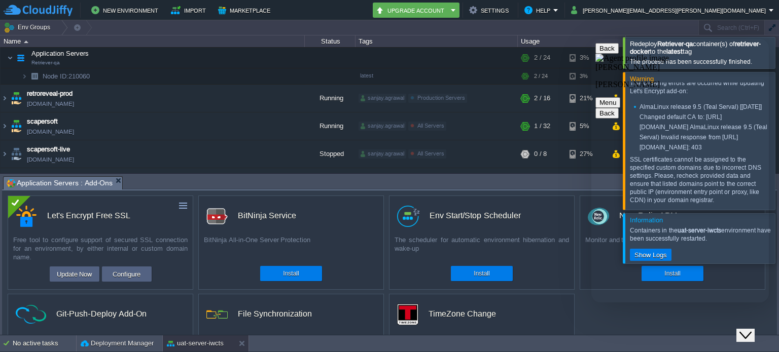
type textarea "Hello Dear any update"
type textarea "ok"
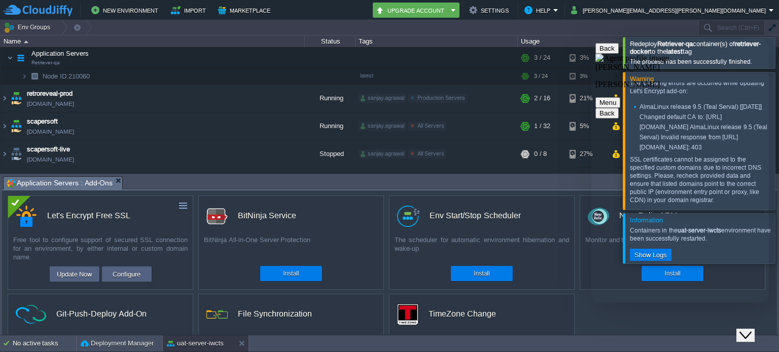
scroll to position [973, 0]
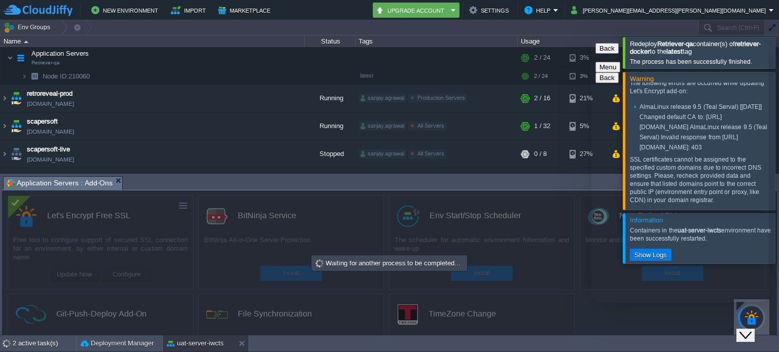
type textarea "Hello Dear Any esitmation wait time please"
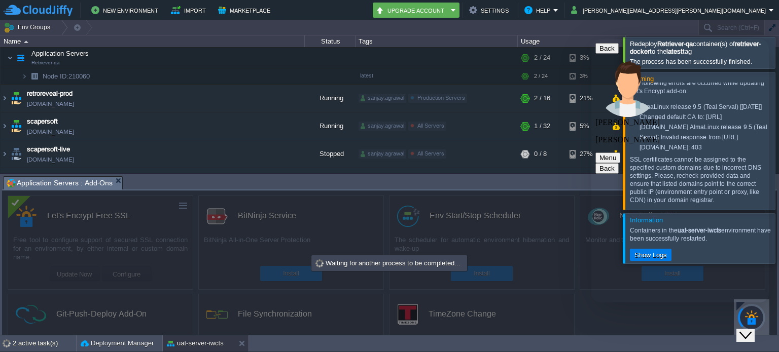
scroll to position [1038, 0]
click at [742, 330] on div "Close Chat This icon closes the chat window." at bounding box center [745, 336] width 12 height 12
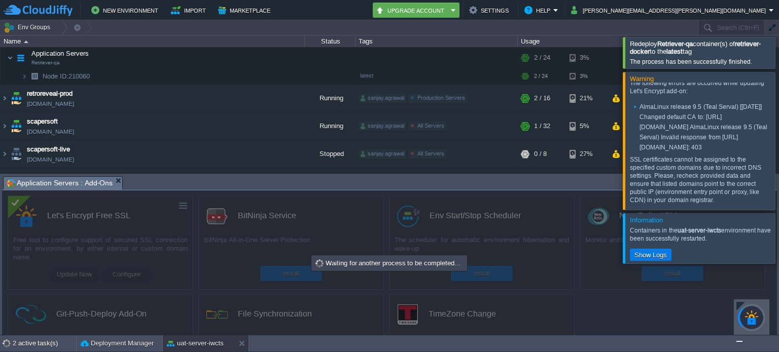
click at [739, 342] on img "Chat widget" at bounding box center [739, 342] width 0 height 0
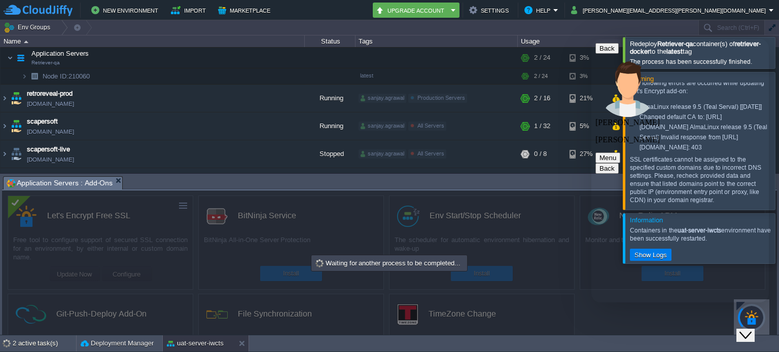
type textarea "I am sorry its too"
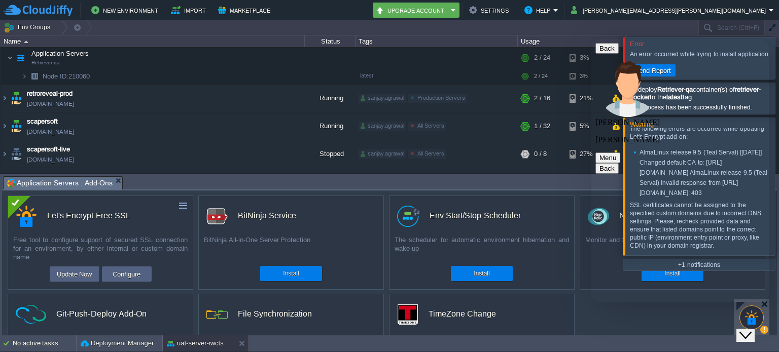
scroll to position [815, 0]
type textarea "I just need any [PERSON_NAME] estimation as I h"
click at [751, 330] on icon "Close Chat This icon closes the chat window." at bounding box center [745, 336] width 12 height 12
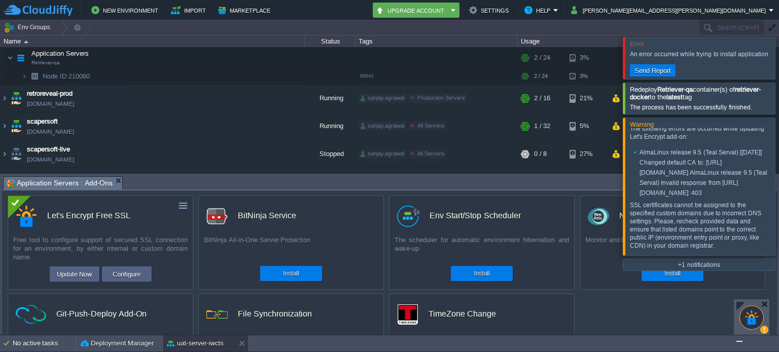
click at [778, 58] on div at bounding box center [791, 58] width 0 height 42
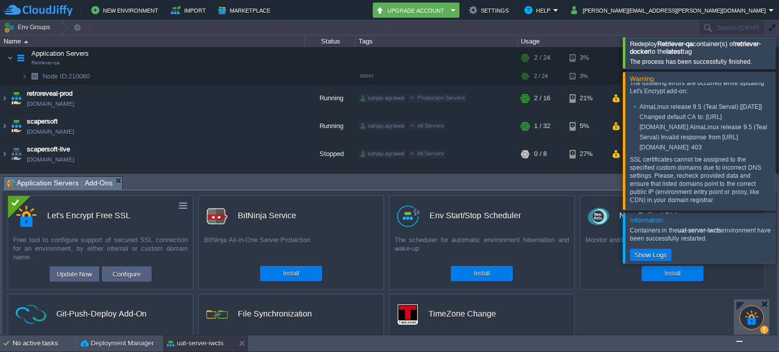
click at [778, 57] on div at bounding box center [791, 52] width 0 height 31
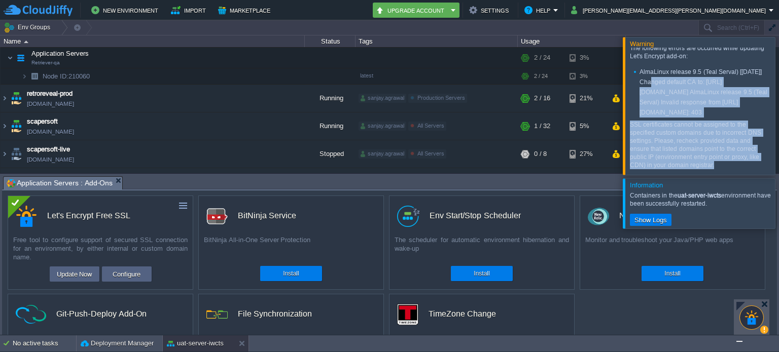
drag, startPoint x: 638, startPoint y: 52, endPoint x: 715, endPoint y: 165, distance: 136.9
click at [715, 165] on div "The following errors are occurred while updating Let's Encrypt add-on: AlmaLinu…" at bounding box center [700, 106] width 140 height 125
copy div "10:37:55 AM UTC 2025] Changed default CA to: [URL][DOMAIN_NAME] AlmaLinux relea…"
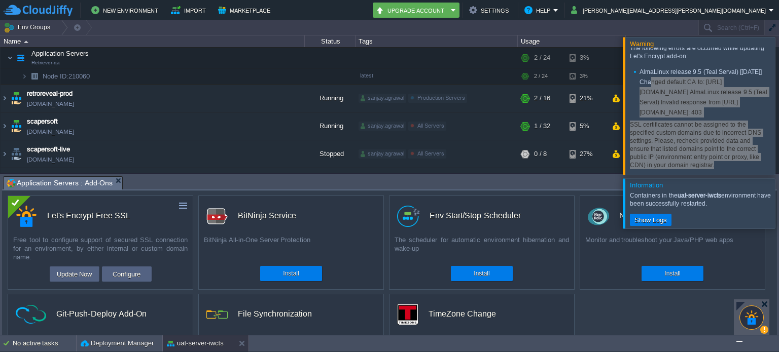
click at [739, 342] on img "Chat widget" at bounding box center [739, 342] width 0 height 0
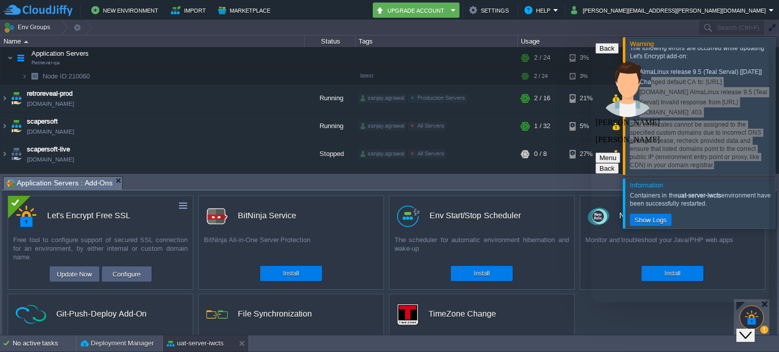
type textarea "still getting the same result"
paste textarea "10:37:55 AM UTC 2025] Changed default CA to: [URL][DOMAIN_NAME] AlmaLinux relea…"
type textarea "10:37:55 AM UTC 2025] Changed default CA to: [URL][DOMAIN_NAME] AlmaLinux relea…"
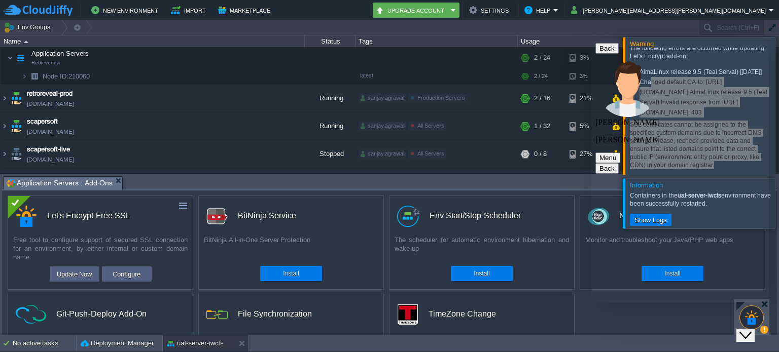
type textarea "am waiting for your response please let me know estimated wait time"
type textarea "so I can wait pati"
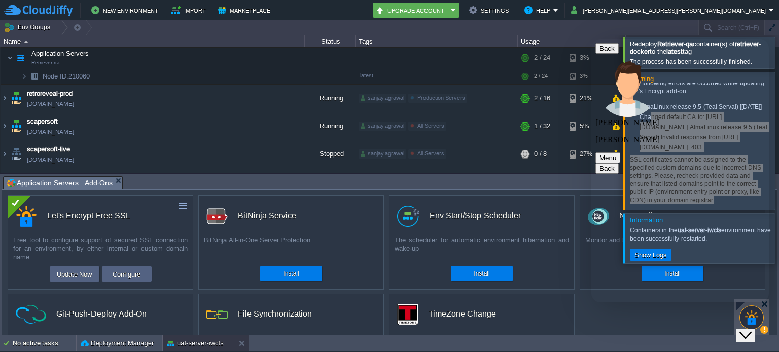
click at [751, 330] on icon "Close Chat This icon closes the chat window." at bounding box center [745, 336] width 12 height 12
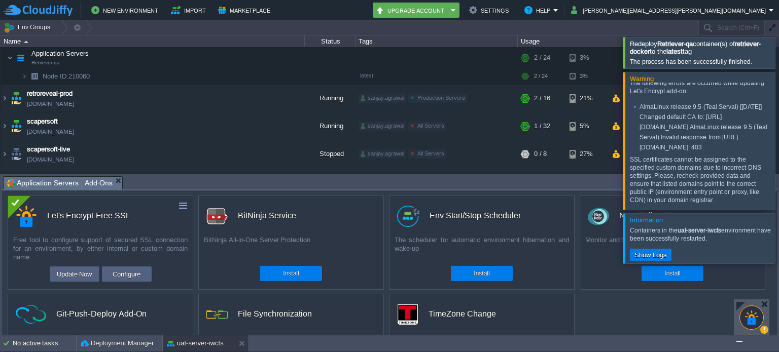
click at [778, 138] on div at bounding box center [791, 140] width 0 height 137
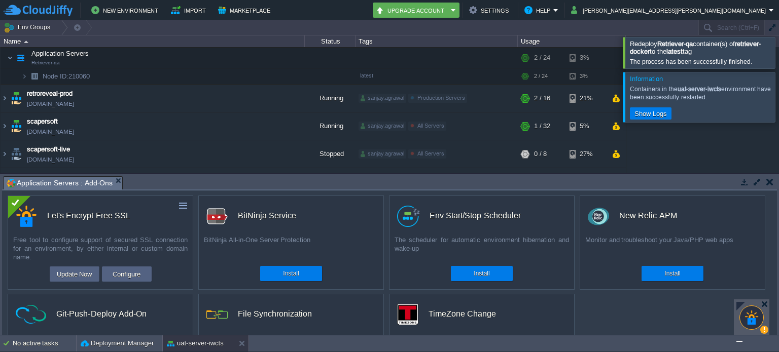
click at [778, 95] on div at bounding box center [791, 97] width 0 height 50
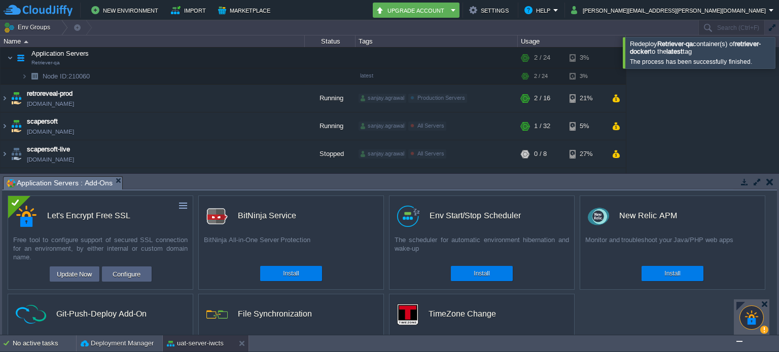
click at [778, 54] on div at bounding box center [791, 52] width 0 height 31
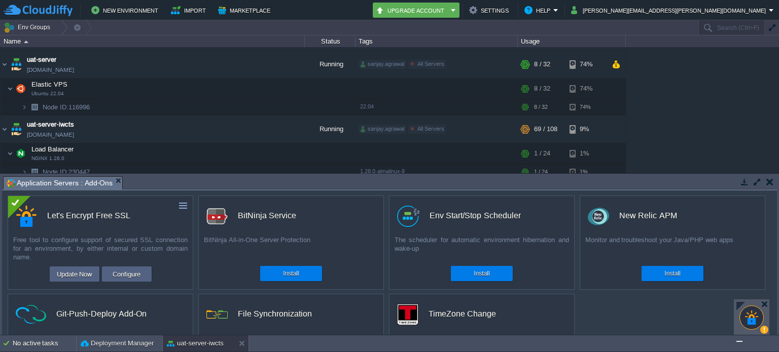
scroll to position [620, 0]
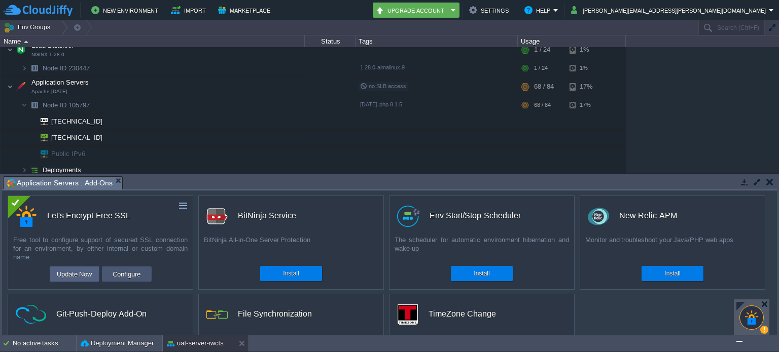
click at [116, 273] on button "Configure" at bounding box center [126, 274] width 34 height 12
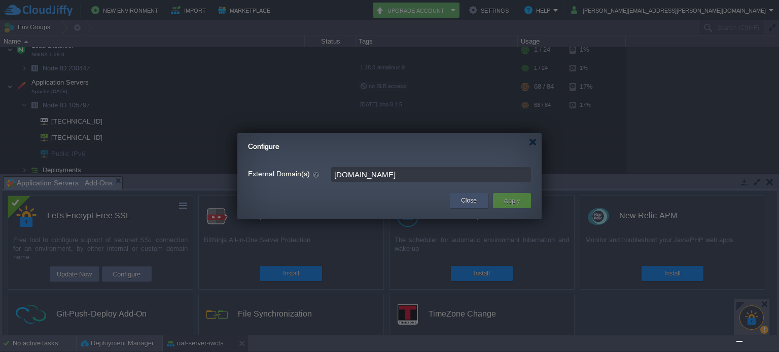
click at [464, 198] on button "Close" at bounding box center [469, 201] width 16 height 10
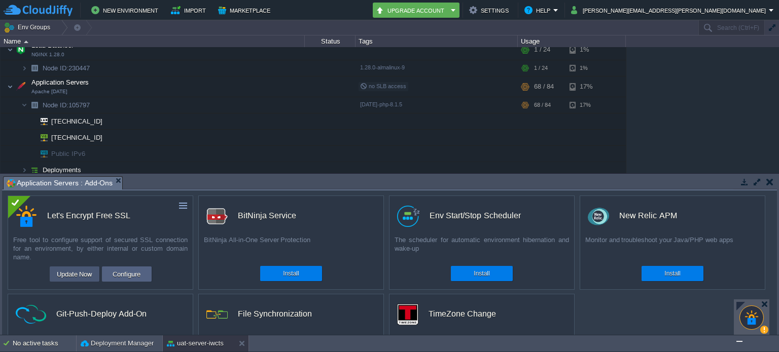
click at [85, 274] on button "Update Now" at bounding box center [75, 274] width 42 height 12
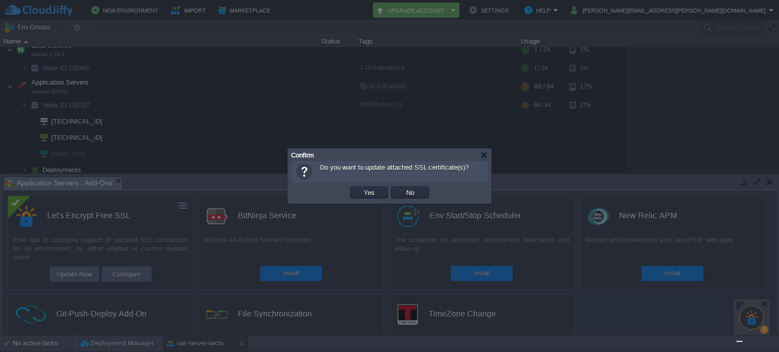
click at [366, 197] on td "Yes" at bounding box center [369, 193] width 38 height 12
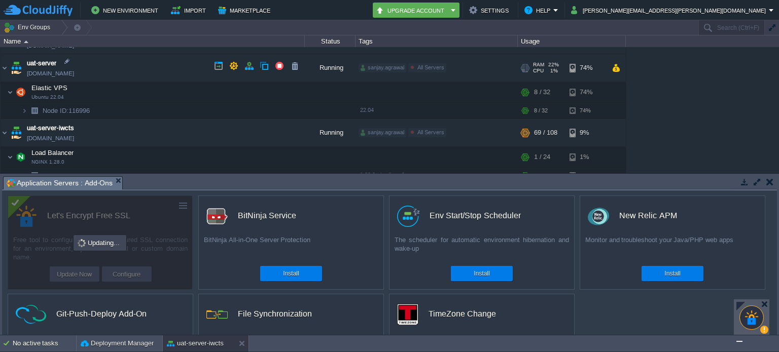
scroll to position [468, 0]
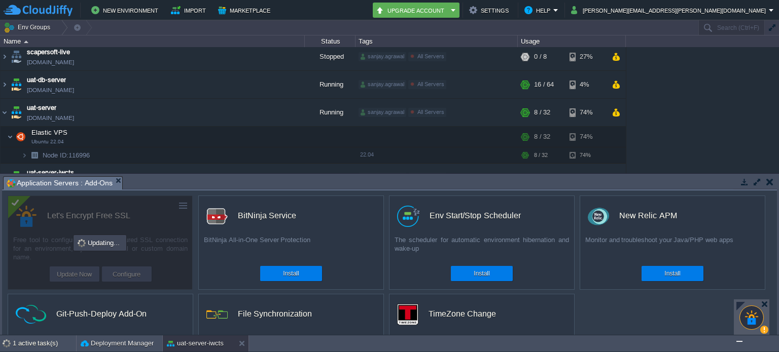
click at [739, 342] on img "Chat widget" at bounding box center [739, 342] width 0 height 0
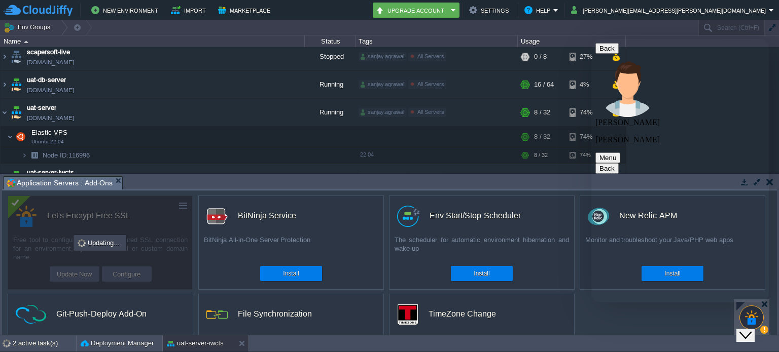
click at [650, 135] on p "[PERSON_NAME]" at bounding box center [679, 139] width 169 height 9
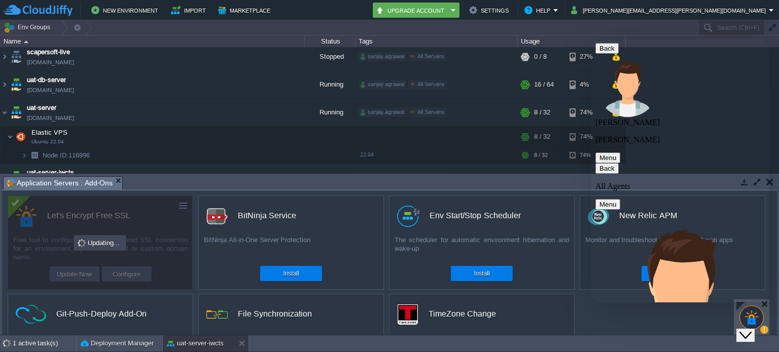
click at [599, 165] on icon "button" at bounding box center [599, 169] width 0 height 8
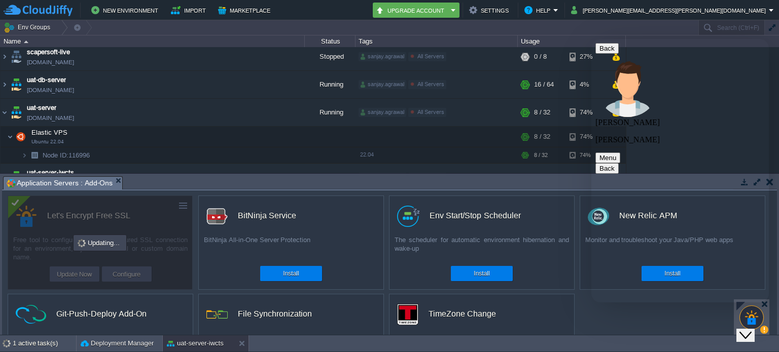
scroll to position [1425, 0]
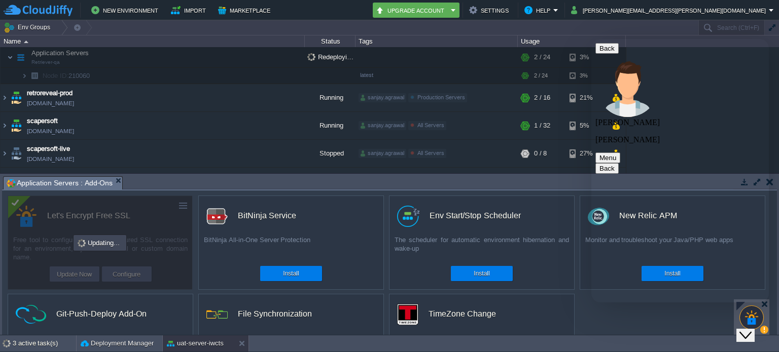
click at [749, 330] on icon "Close Chat This icon closes the chat window." at bounding box center [745, 336] width 12 height 12
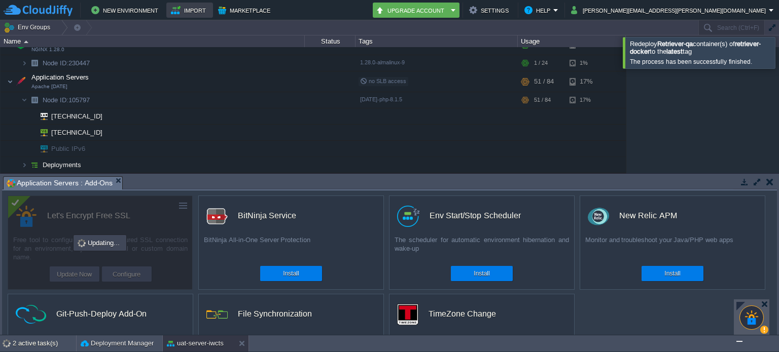
scroll to position [520, 0]
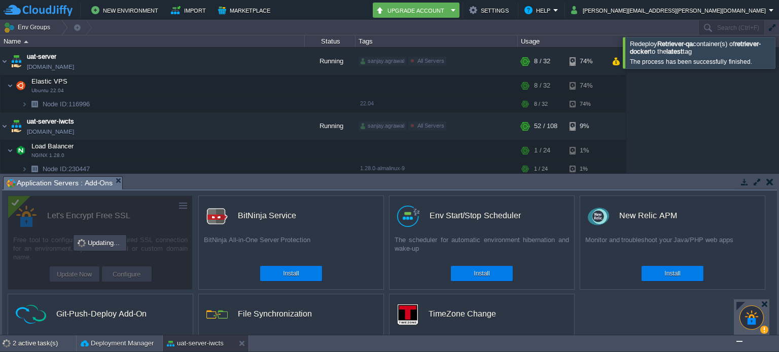
click at [677, 109] on div "dev-server-iwcts [DOMAIN_NAME] Running sanjay.agrawal All Servers Edit RAM 8% C…" at bounding box center [389, 110] width 779 height 126
paste input "[TECHNICAL_ID]"
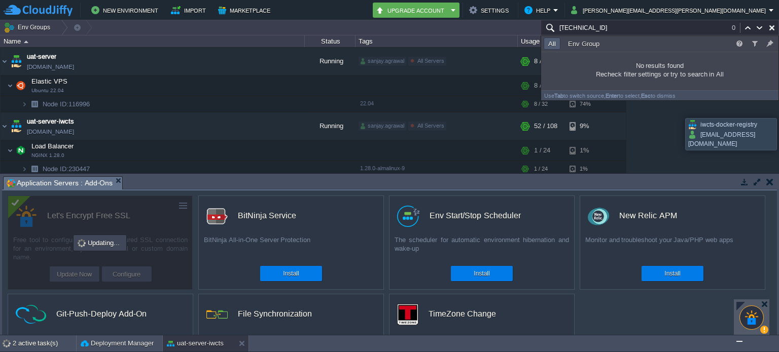
type input "[TECHNICAL_ID]"
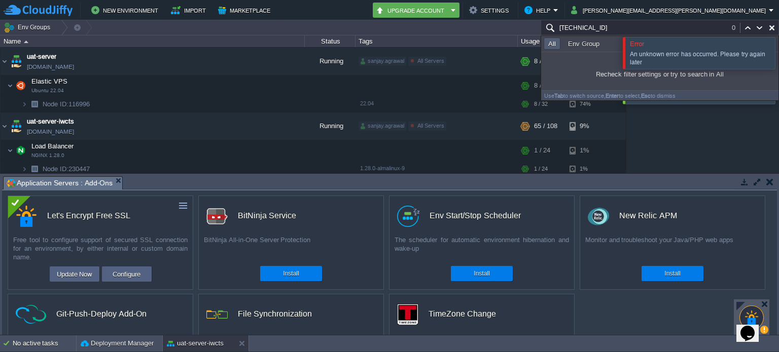
scroll to position [477, 0]
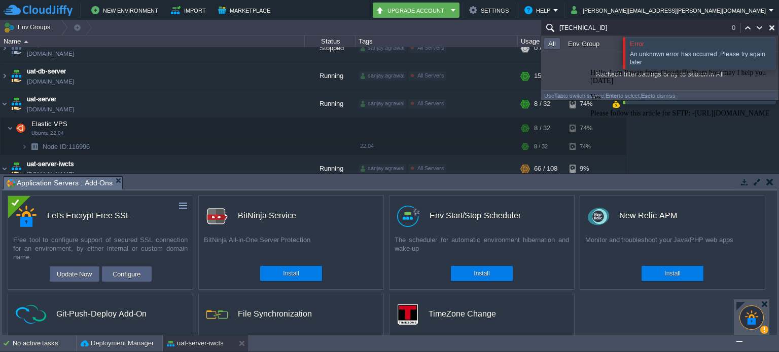
click at [739, 342] on img "Chat widget" at bounding box center [739, 342] width 0 height 0
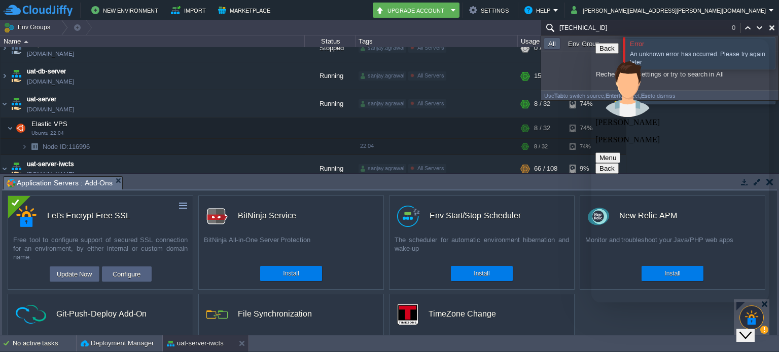
click at [751, 330] on icon "Close Chat This icon closes the chat window." at bounding box center [745, 336] width 12 height 12
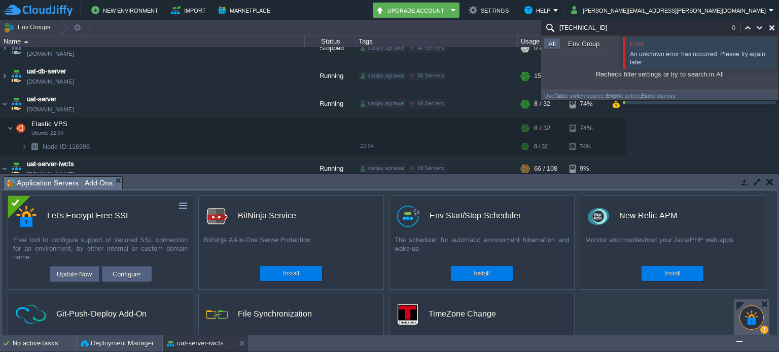
click at [739, 342] on img "Chat widget" at bounding box center [739, 342] width 0 height 0
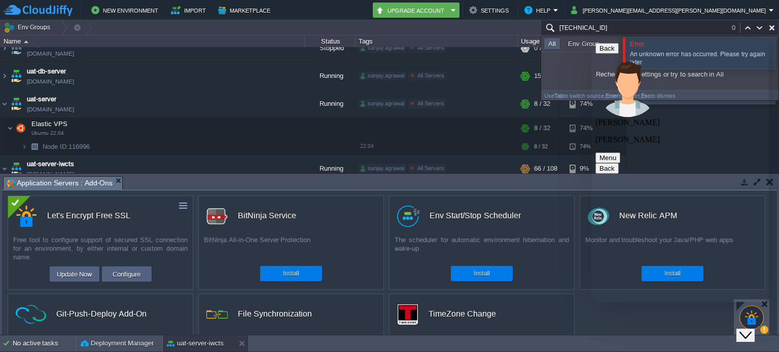
scroll to position [3050, 0]
type textarea "Hello Dear its almost more then a hour can you please update"
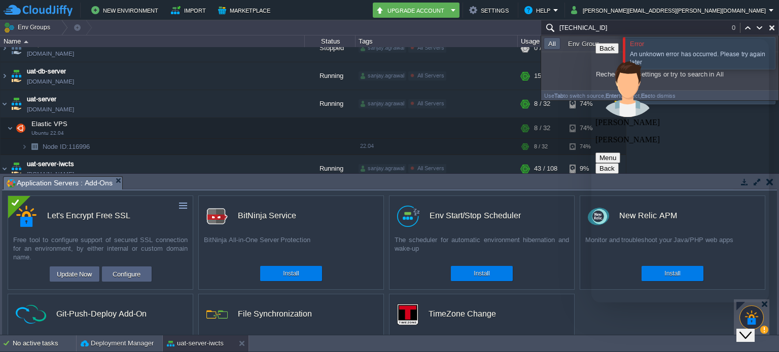
type textarea "Hello"
